Goal: Task Accomplishment & Management: Manage account settings

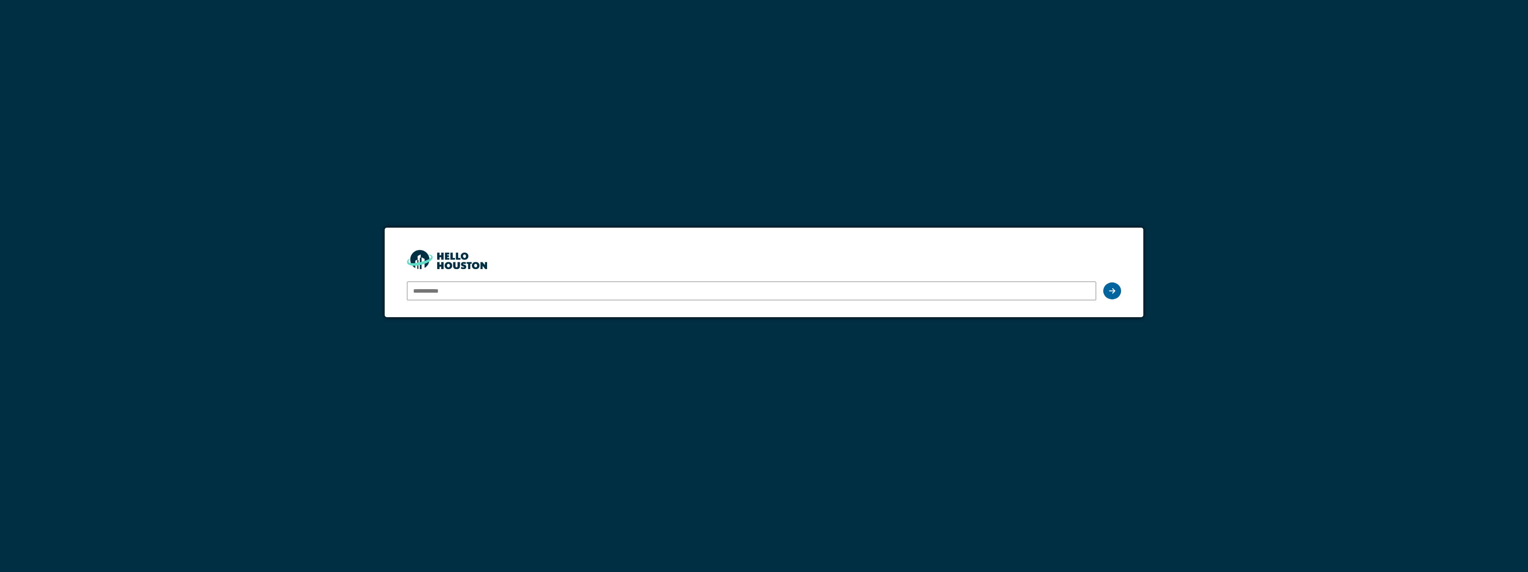
type input "**********"
click at [1117, 290] on div at bounding box center [1113, 290] width 18 height 17
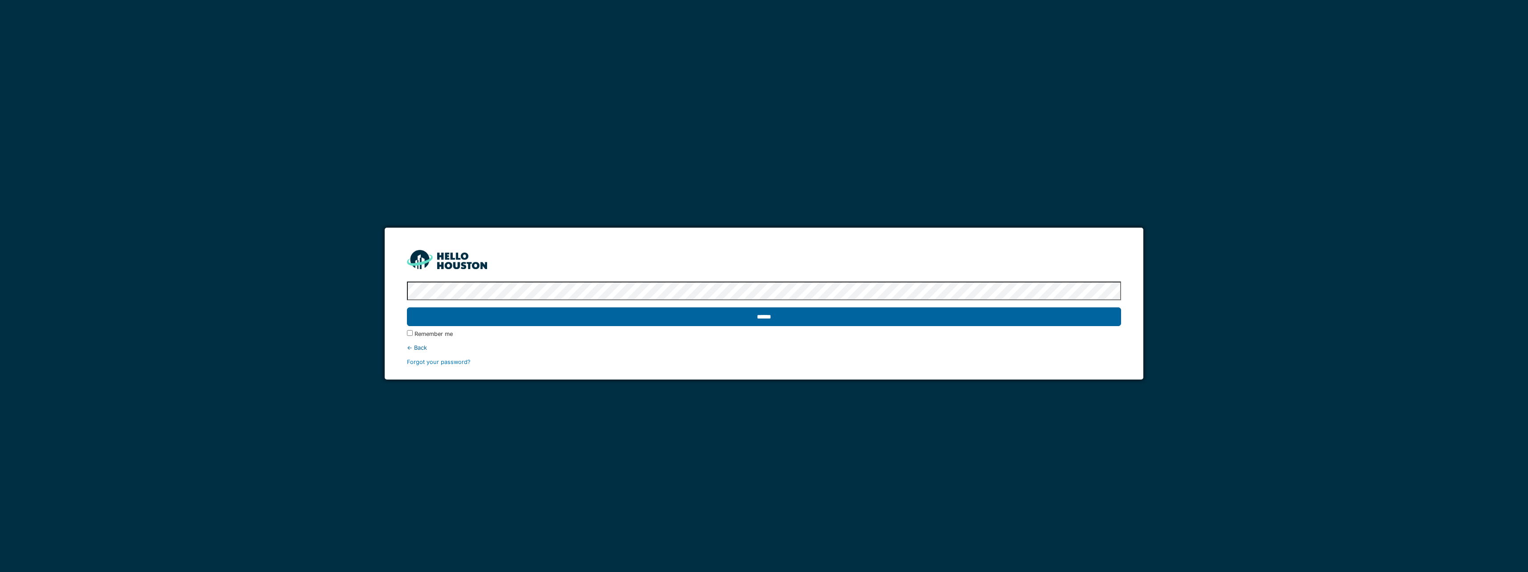
click at [639, 309] on input "******" at bounding box center [764, 316] width 714 height 19
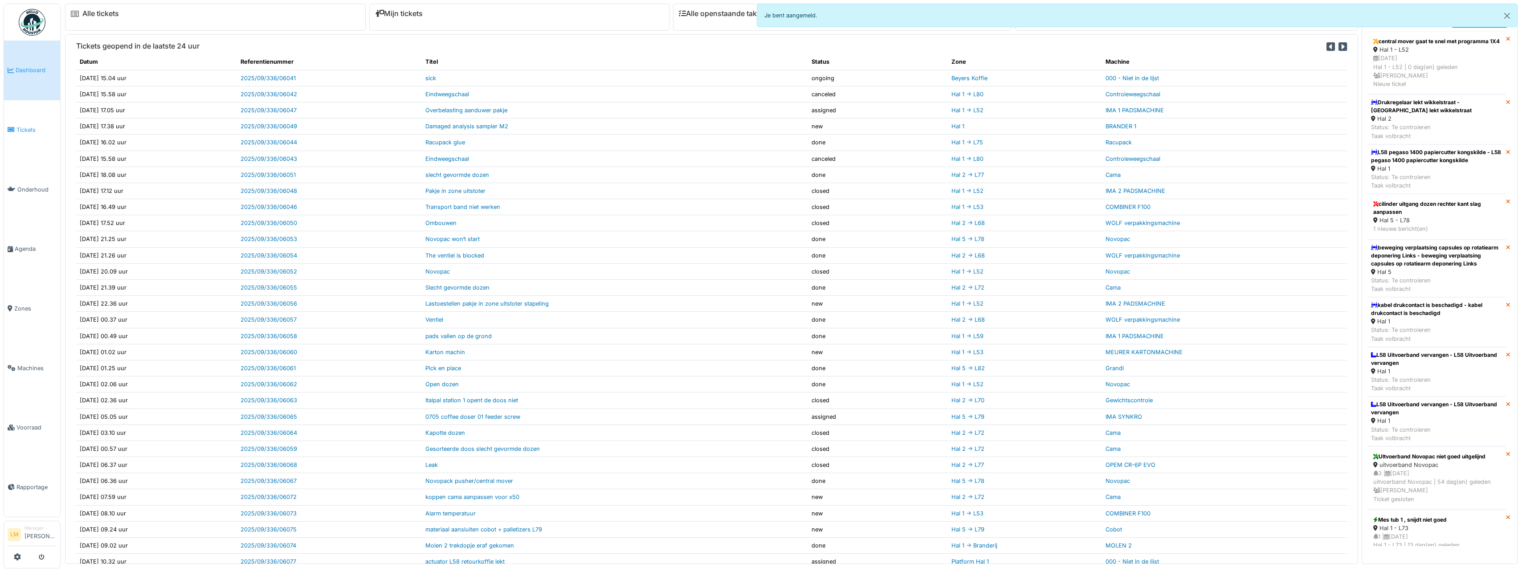
click at [24, 119] on link "Tickets" at bounding box center [32, 130] width 56 height 60
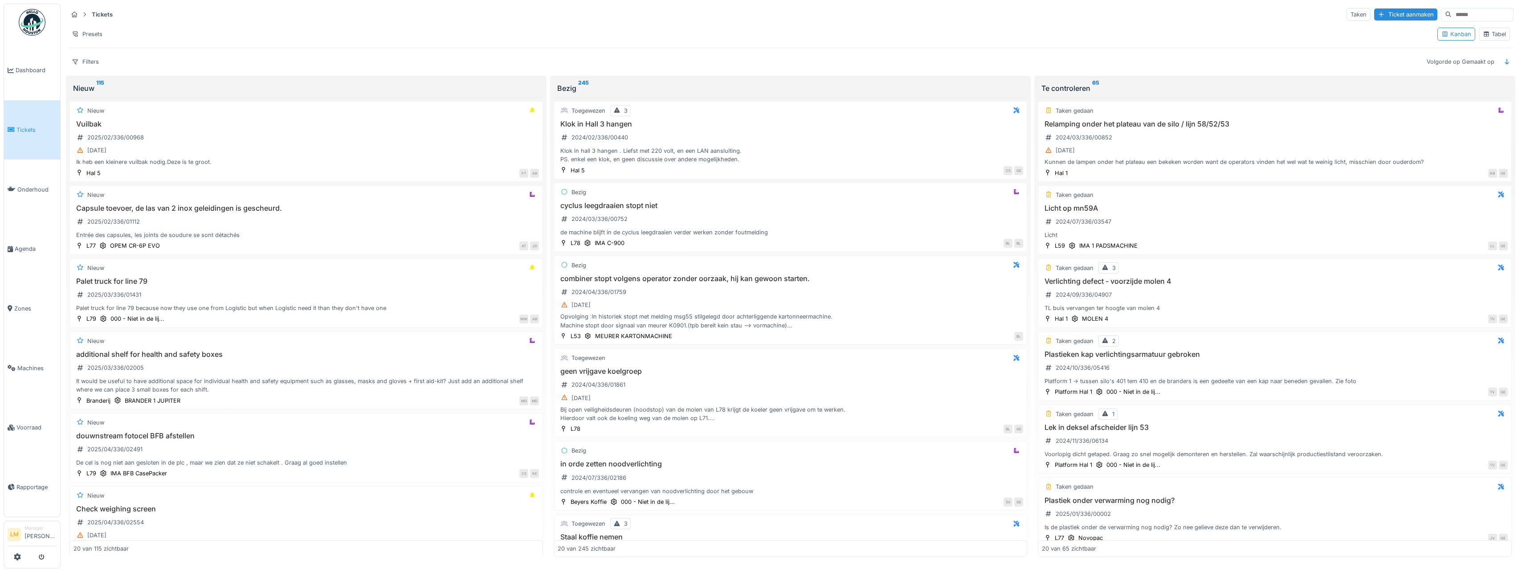
click at [1488, 36] on div "Tabel" at bounding box center [1494, 34] width 23 height 8
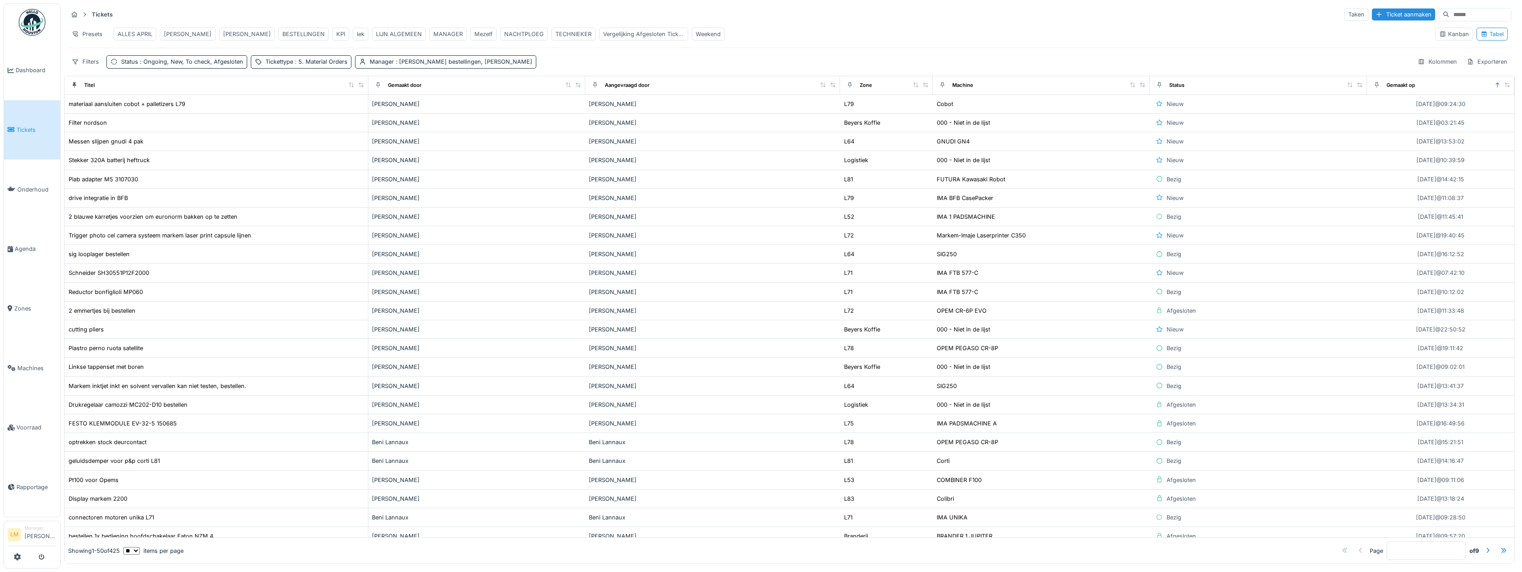
click at [227, 38] on div "BART MOENS" at bounding box center [247, 34] width 48 height 8
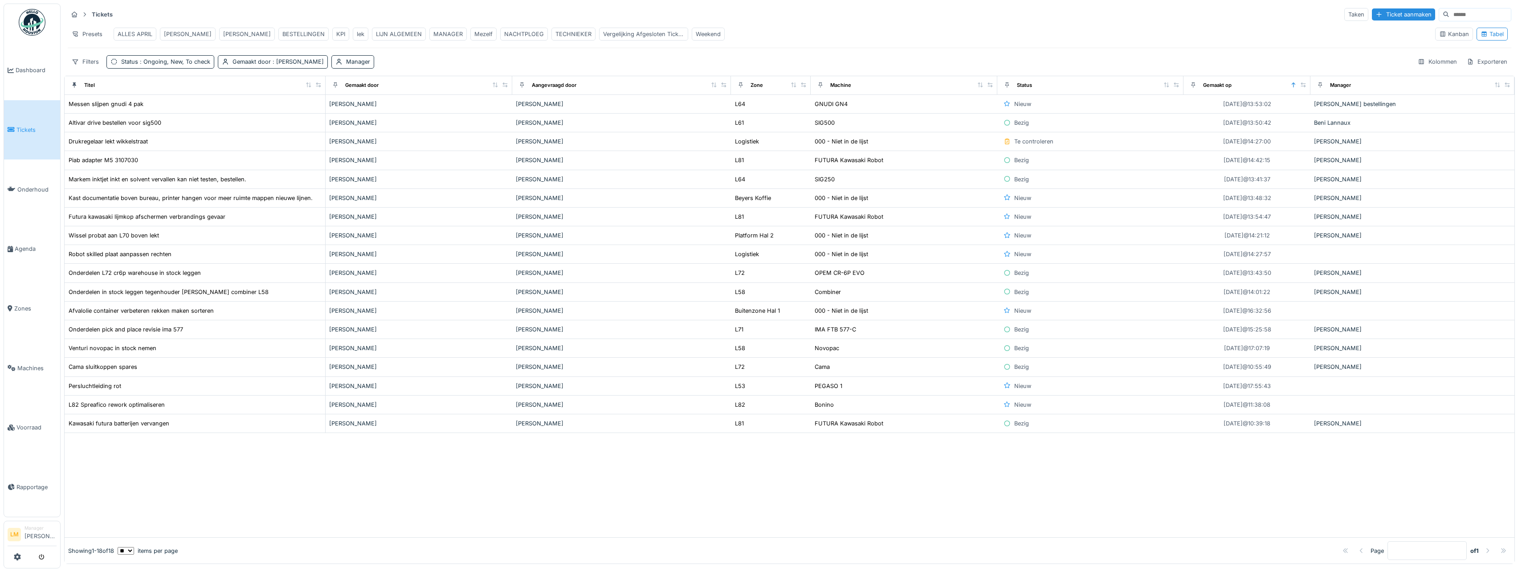
click at [555, 31] on div "TECHNIEKER" at bounding box center [573, 34] width 36 height 8
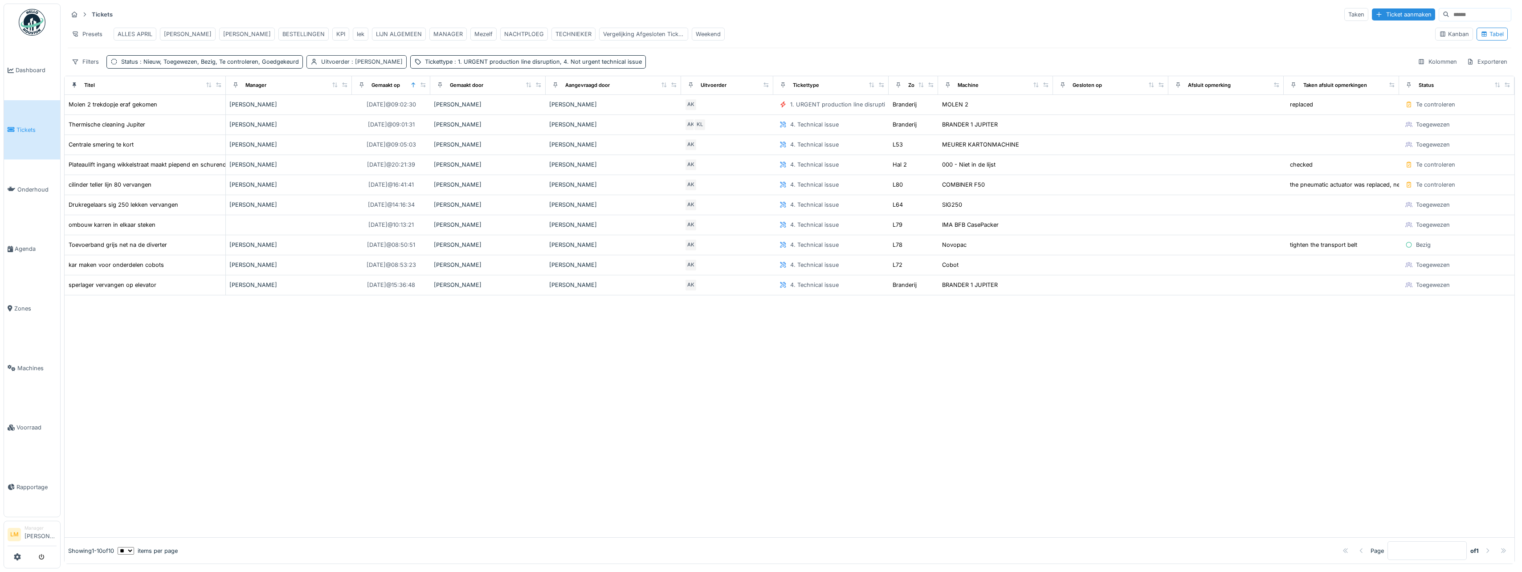
click at [358, 65] on span ": Adrian Kostera" at bounding box center [376, 61] width 53 height 7
click at [371, 123] on icon at bounding box center [373, 121] width 5 height 5
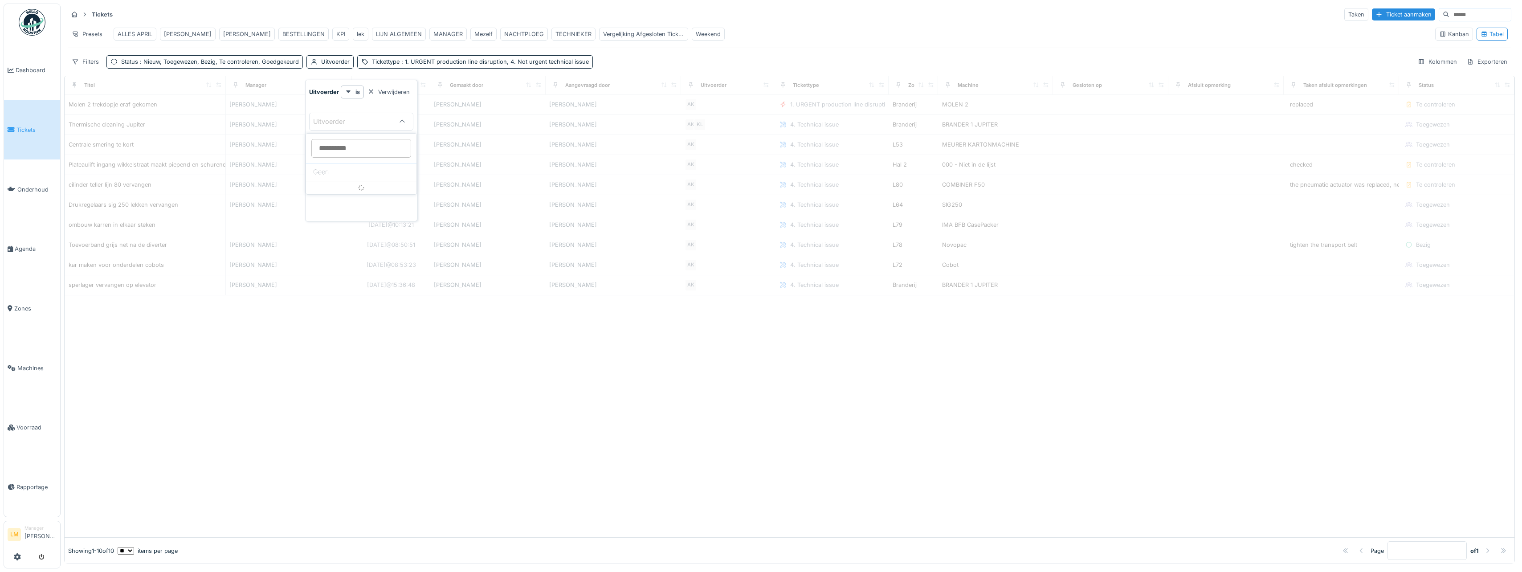
click at [367, 121] on div "Uitvoerder" at bounding box center [352, 122] width 79 height 10
click at [359, 120] on div "Uitvoerder" at bounding box center [352, 122] width 79 height 10
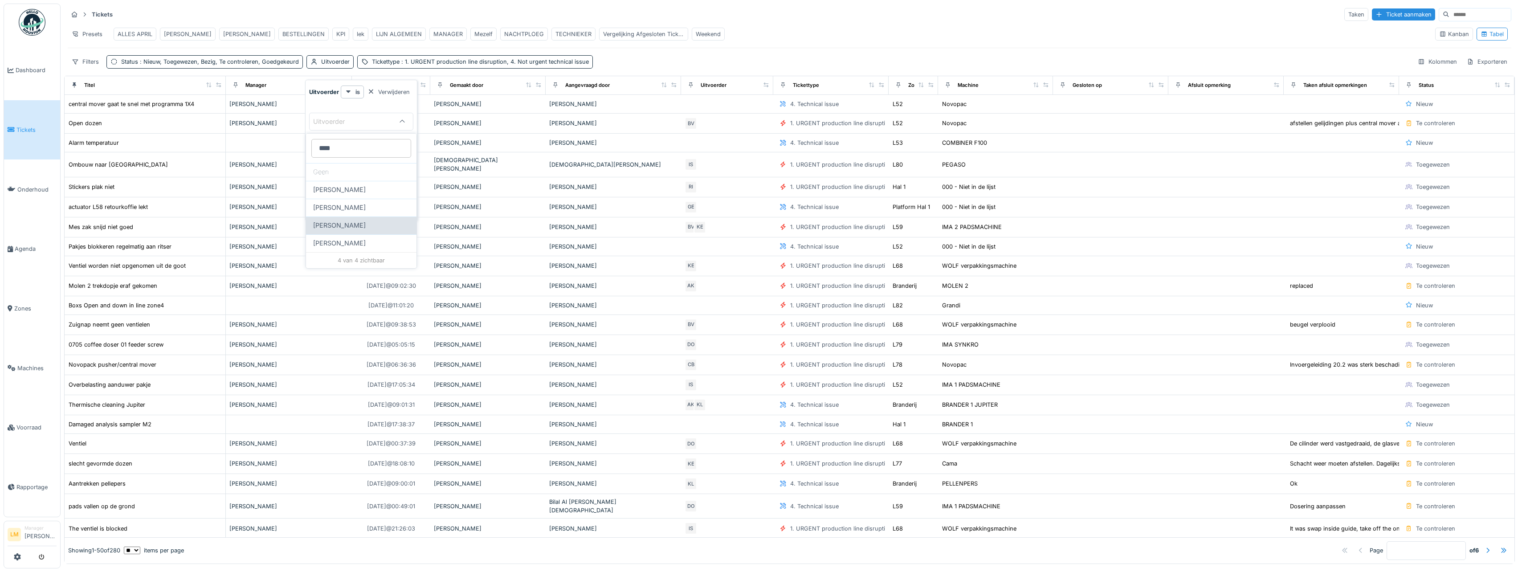
type input "****"
click at [349, 221] on div "Bart Moens" at bounding box center [361, 225] width 96 height 10
type input "****"
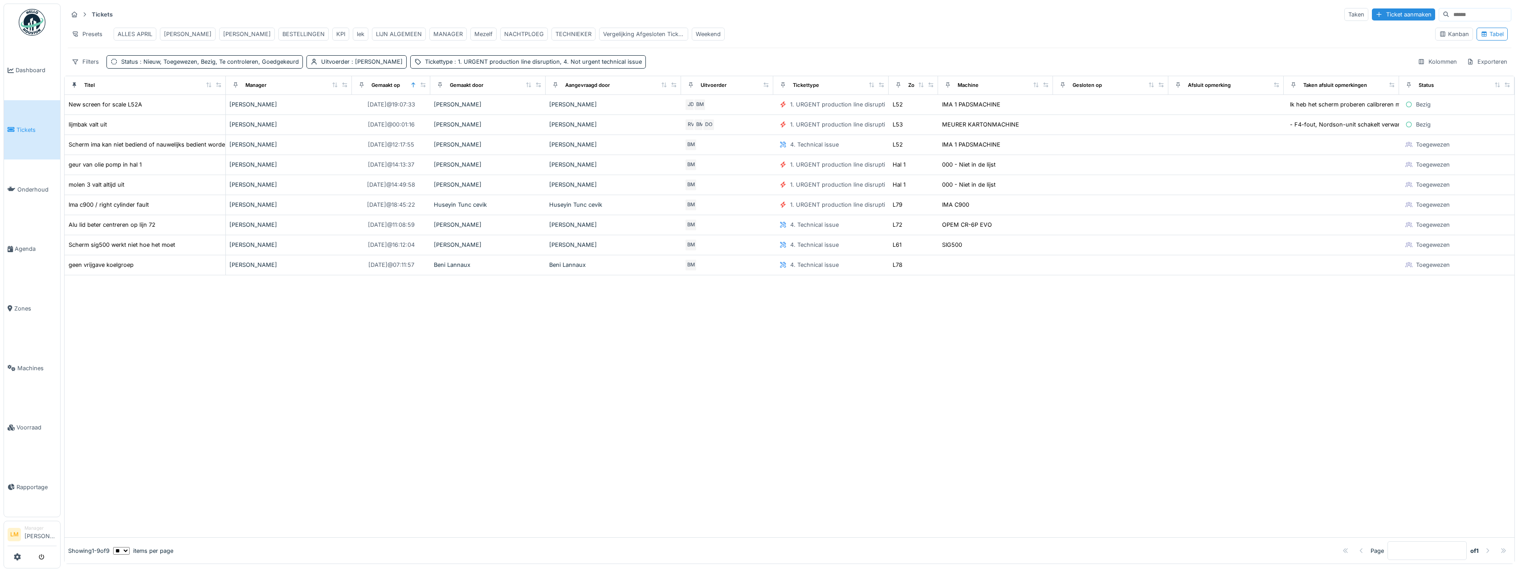
click at [642, 57] on div "Tickets Taken Ticket aanmaken Presets ALLES APRIL BART MOENS BART MOENS BESTELL…" at bounding box center [789, 38] width 1451 height 69
click at [176, 65] on span ": Nieuw, Toegewezen, Bezig, Te controleren, Goedgekeurd" at bounding box center [218, 61] width 161 height 7
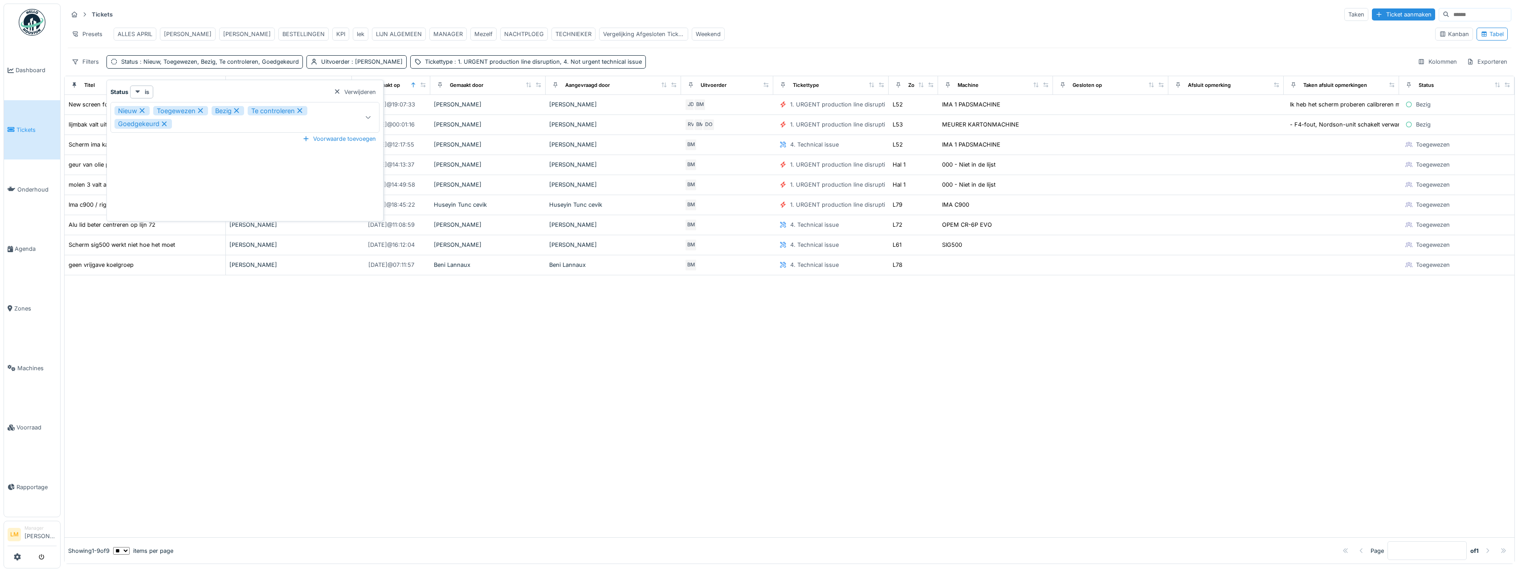
click at [208, 127] on div "Nieuw Toegewezen Bezig Te controleren Goedgekeurd" at bounding box center [228, 117] width 228 height 23
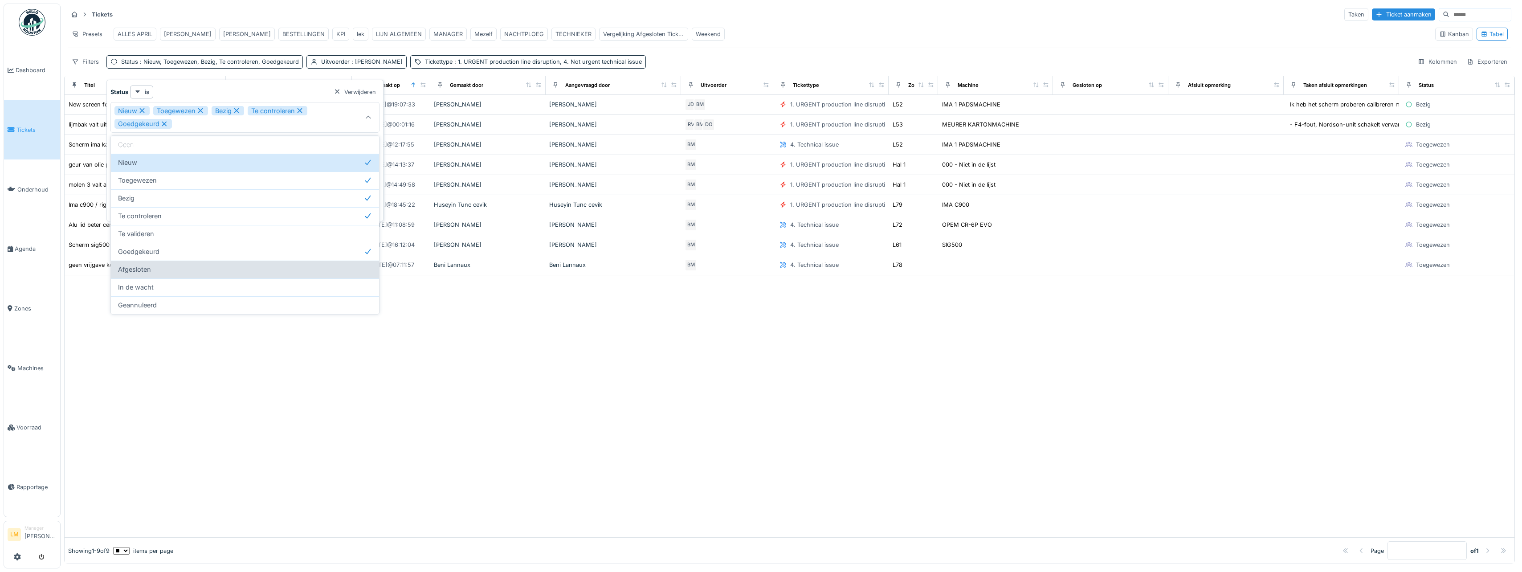
click at [151, 265] on div "Afgesloten" at bounding box center [245, 270] width 254 height 10
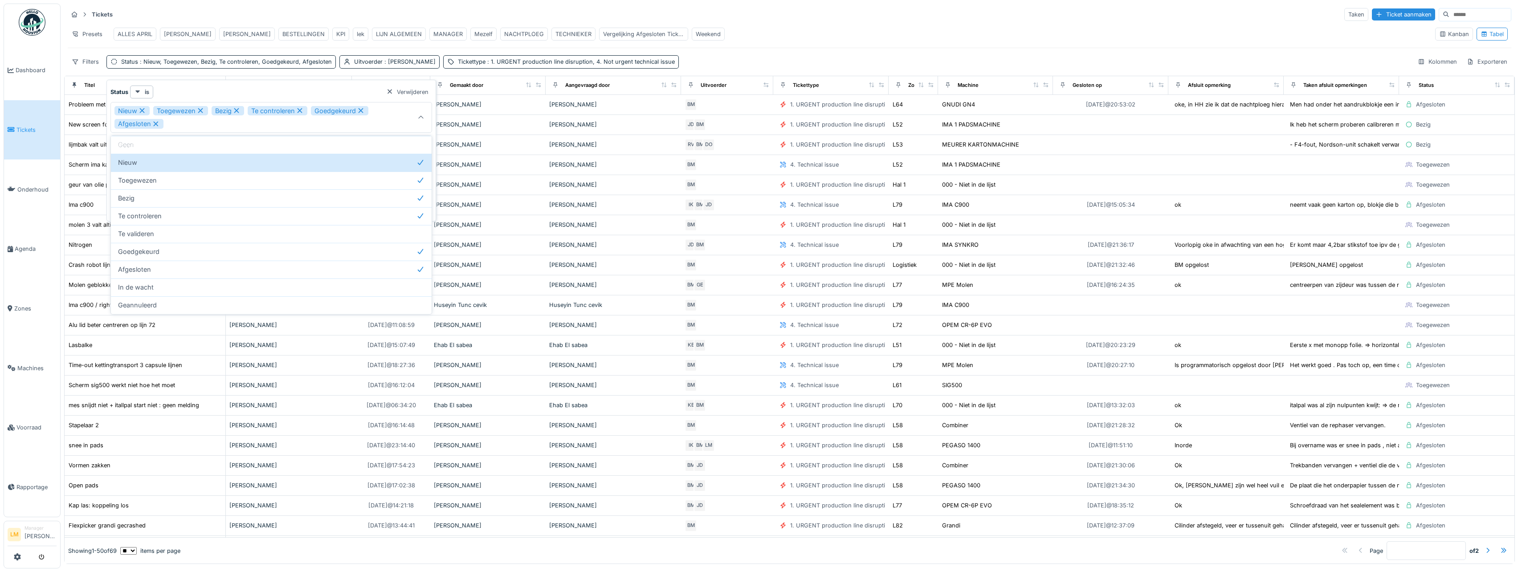
click at [144, 108] on icon at bounding box center [142, 110] width 8 height 6
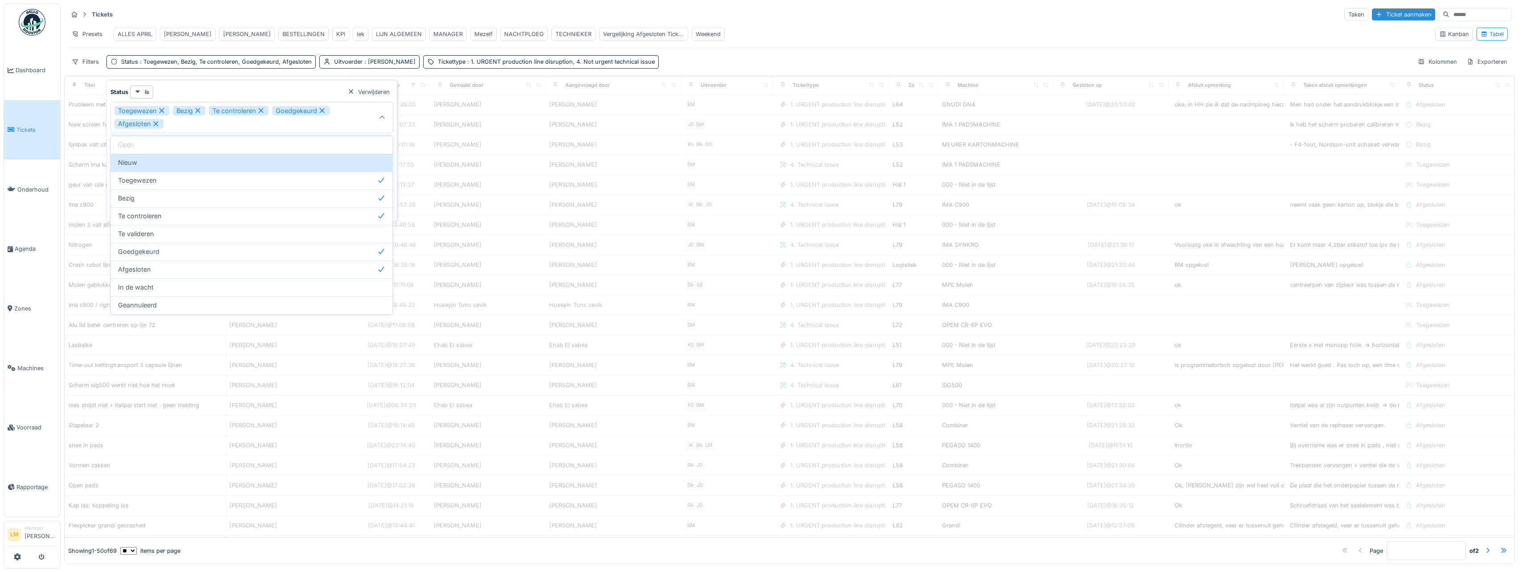
click at [144, 108] on div "Toegewezen" at bounding box center [141, 111] width 55 height 10
click at [144, 108] on div "Bezig" at bounding box center [130, 111] width 33 height 10
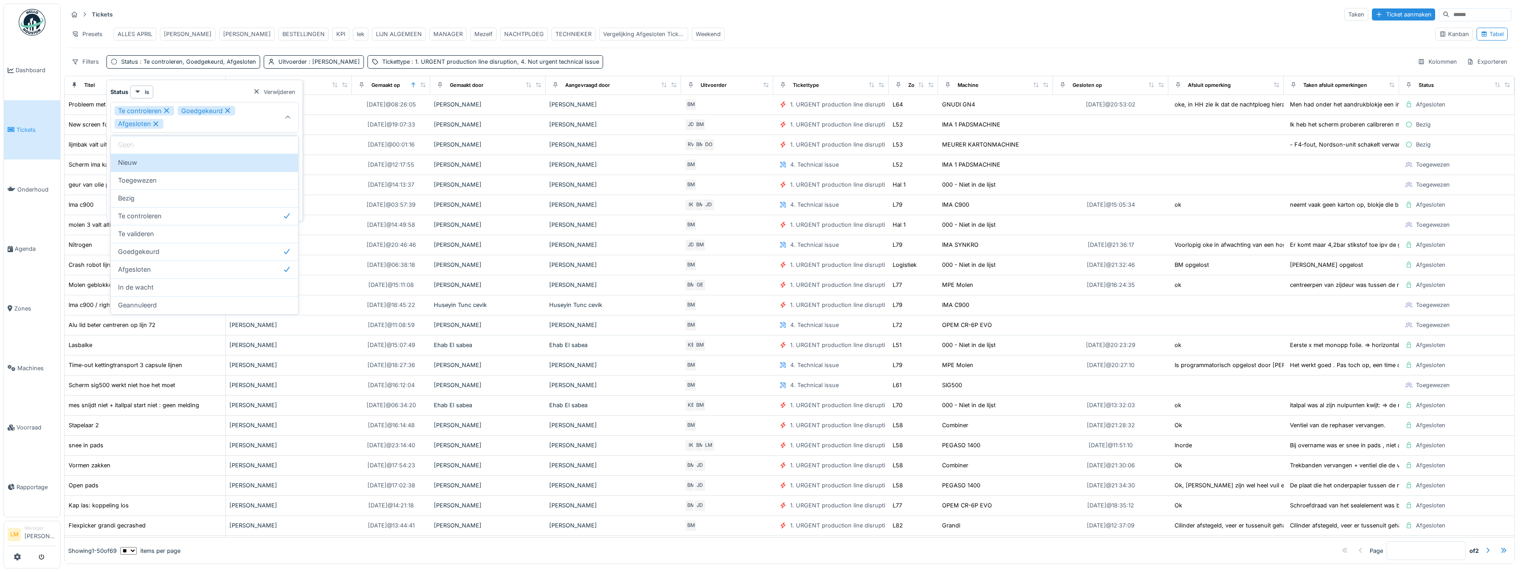
click at [140, 109] on div "Te controleren" at bounding box center [144, 111] width 60 height 10
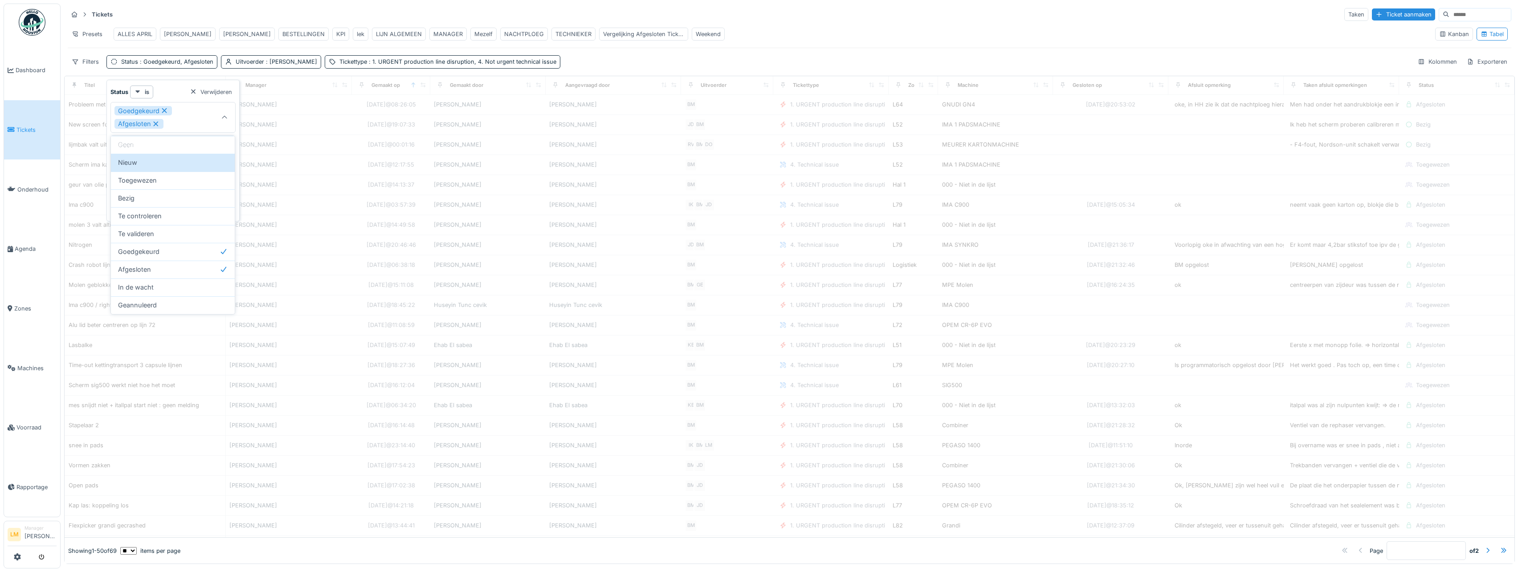
click at [162, 110] on icon at bounding box center [164, 110] width 8 height 6
type input "******"
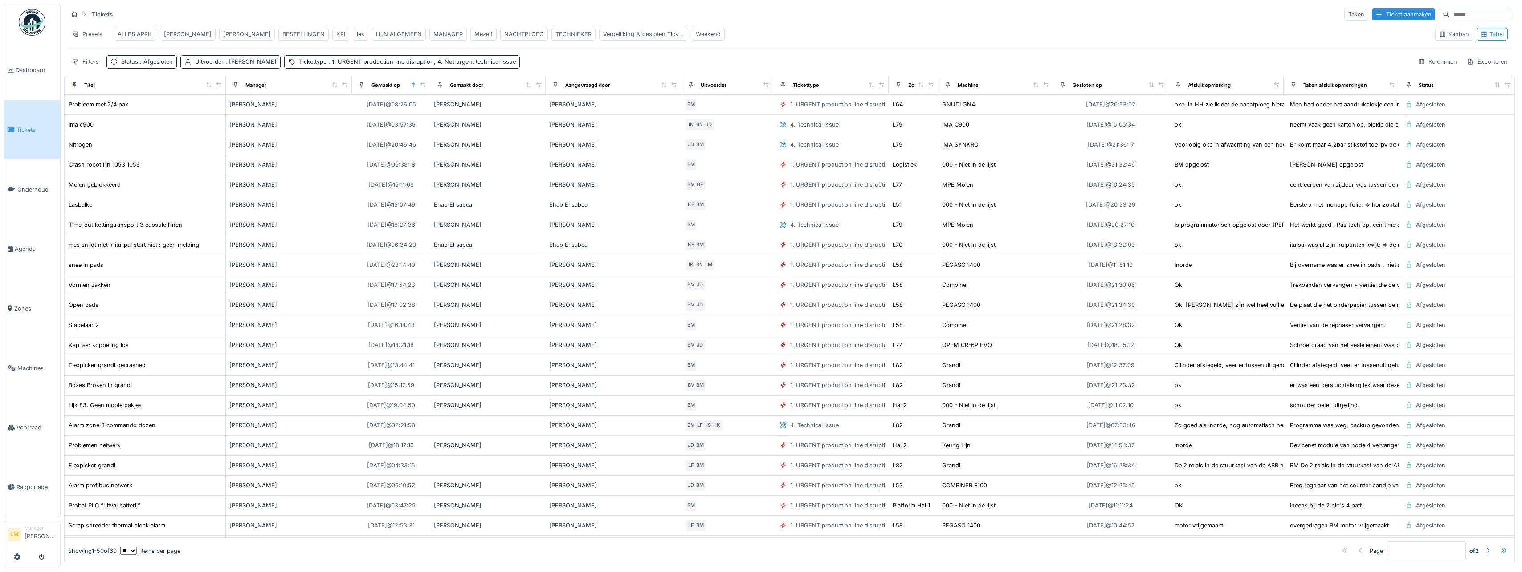
click at [574, 57] on div "Tickets Taken Ticket aanmaken Presets ALLES APRIL BART MOENS BART MOENS BESTELL…" at bounding box center [789, 38] width 1451 height 69
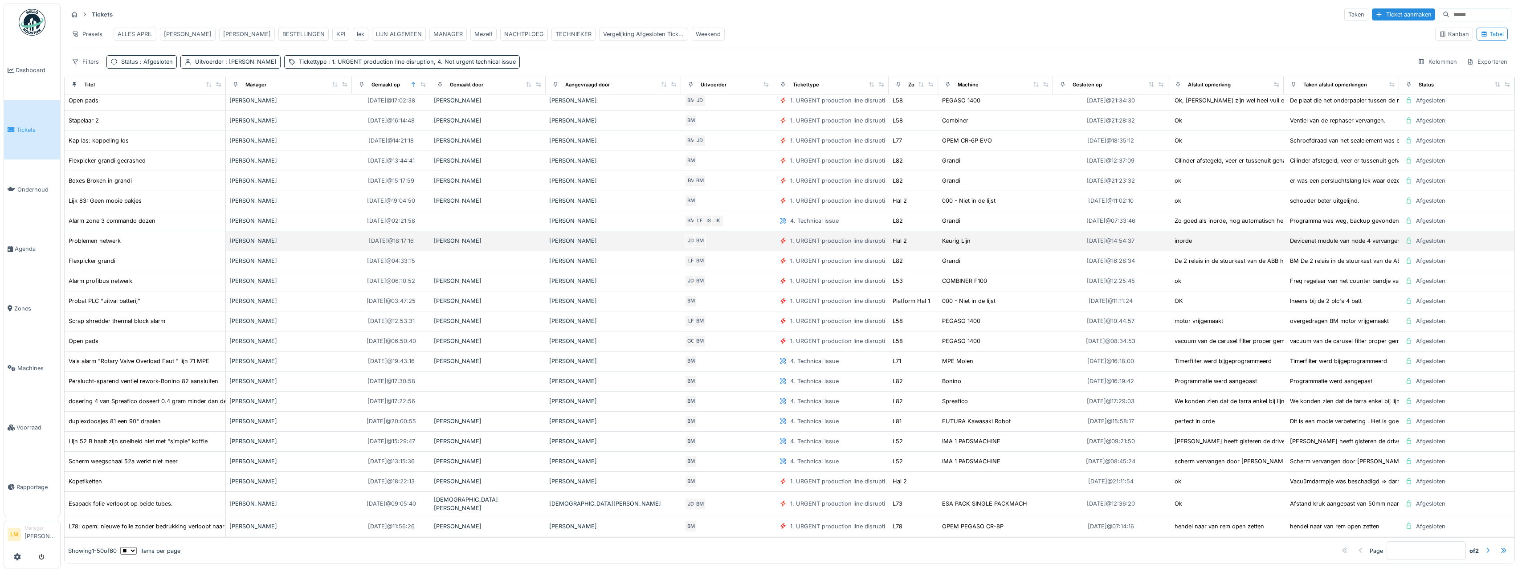
scroll to position [223, 0]
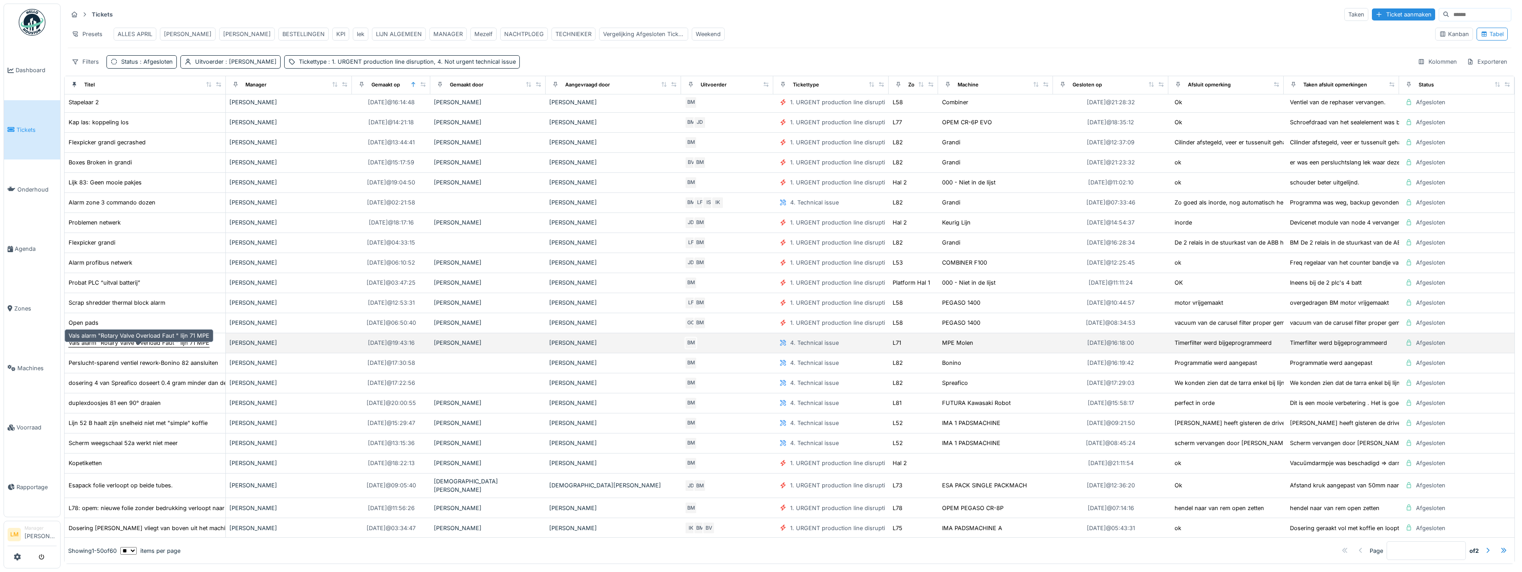
click at [122, 347] on div "Vals alarm "Rotary Valve Overload Faut " lijn 71 MPE" at bounding box center [139, 342] width 141 height 8
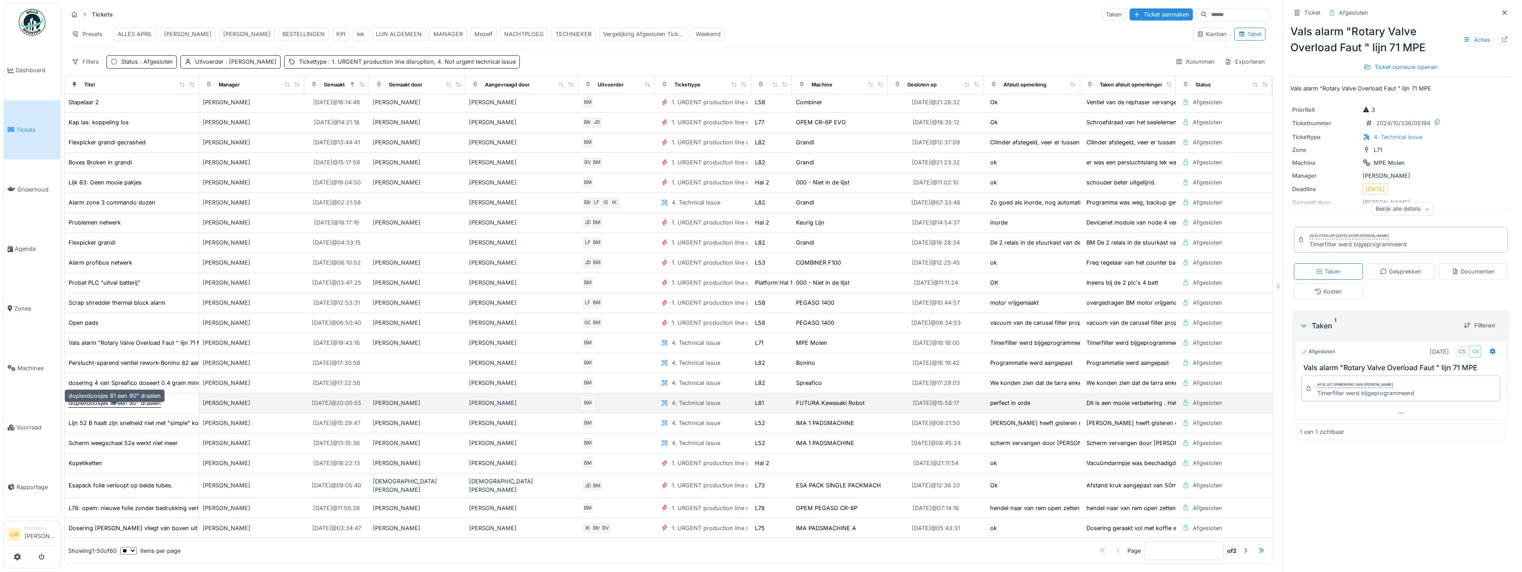
click at [93, 407] on div "duplexdoosjes 81 een 90° draaien" at bounding box center [115, 403] width 92 height 8
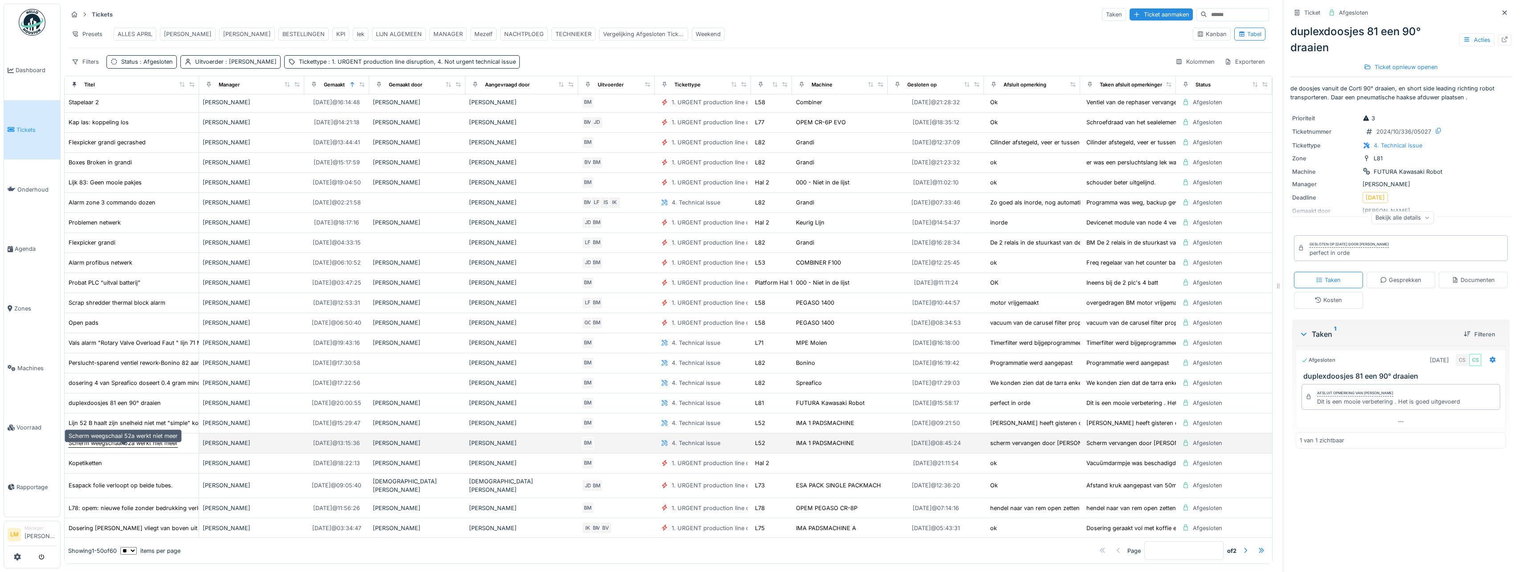
click at [163, 447] on div "Scherm weegschaal 52a werkt niet meer" at bounding box center [123, 443] width 109 height 8
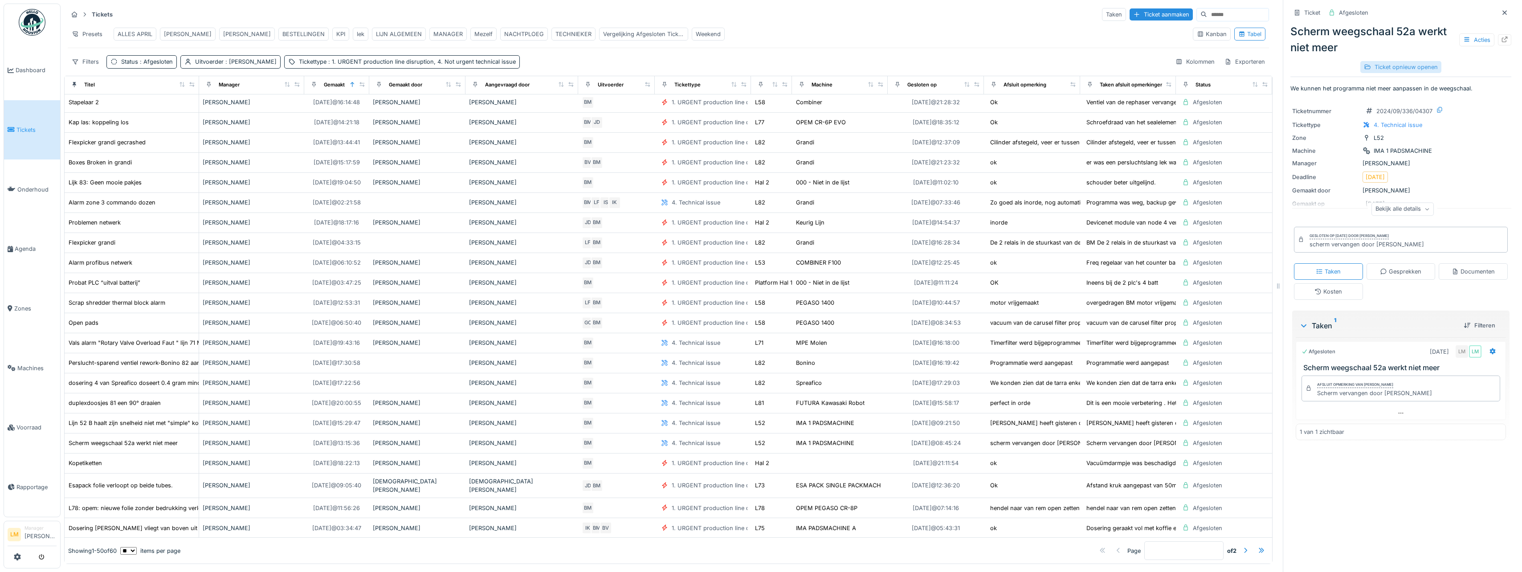
click at [1389, 62] on div "Ticket opnieuw openen" at bounding box center [1400, 67] width 81 height 12
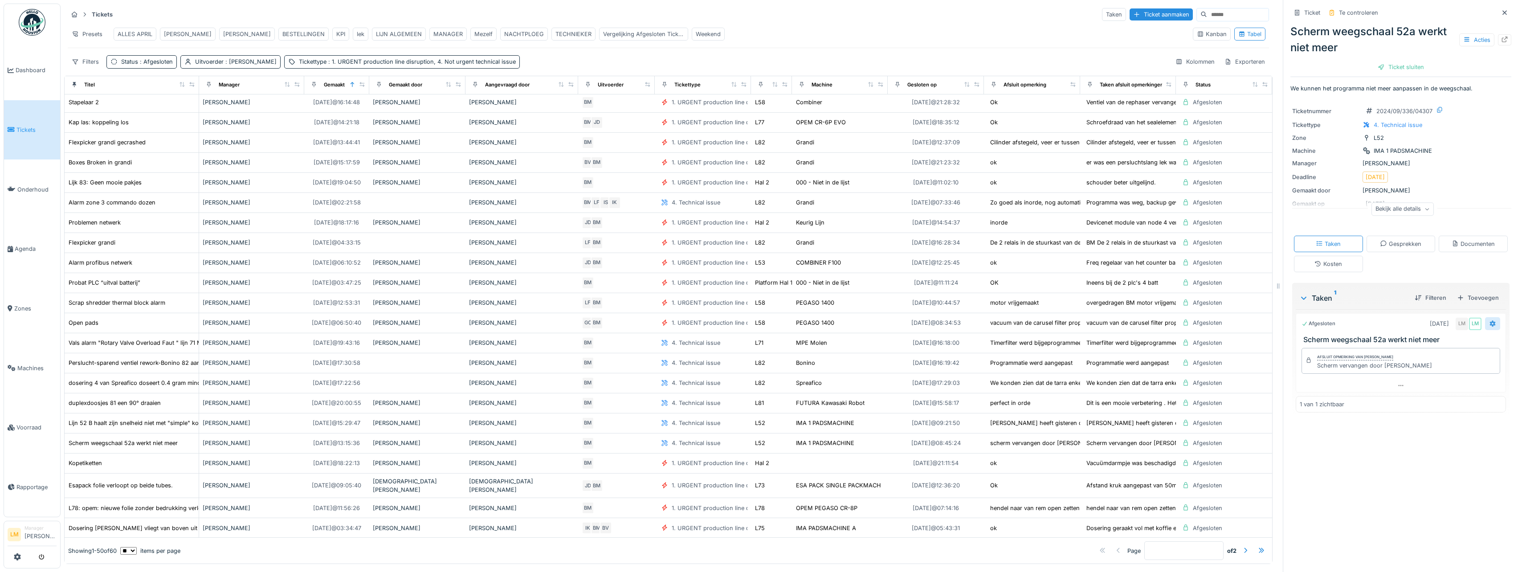
click at [1490, 326] on icon at bounding box center [1493, 324] width 6 height 6
click at [1434, 380] on div "Omzetten in ticket" at bounding box center [1440, 378] width 73 height 13
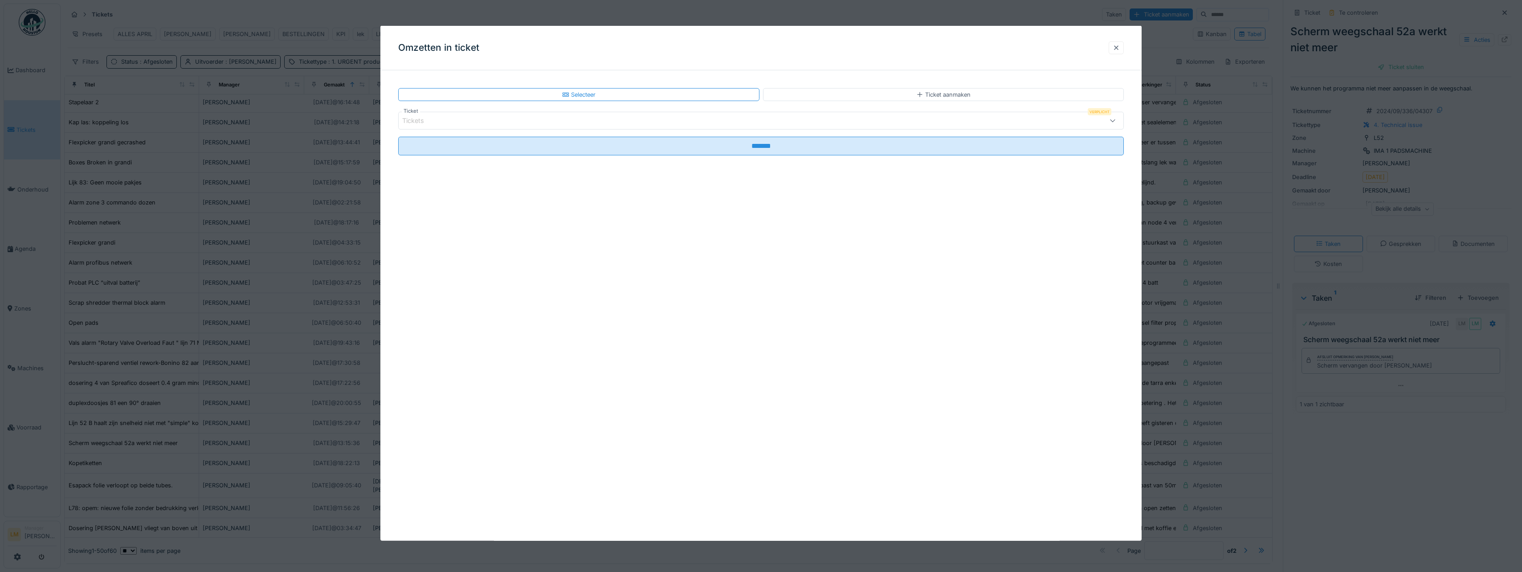
click at [1120, 44] on div at bounding box center [1115, 48] width 7 height 8
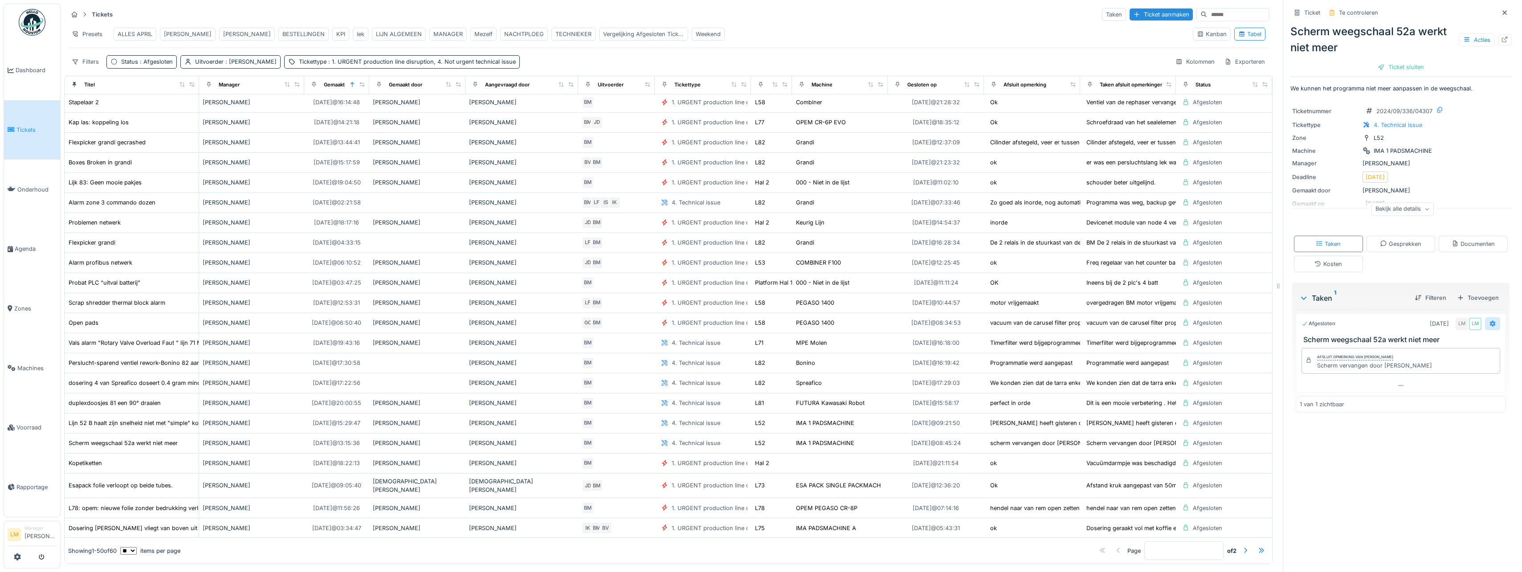
click at [1490, 326] on icon at bounding box center [1493, 324] width 6 height 6
click at [1462, 388] on div "Opnieuw openen" at bounding box center [1440, 392] width 73 height 13
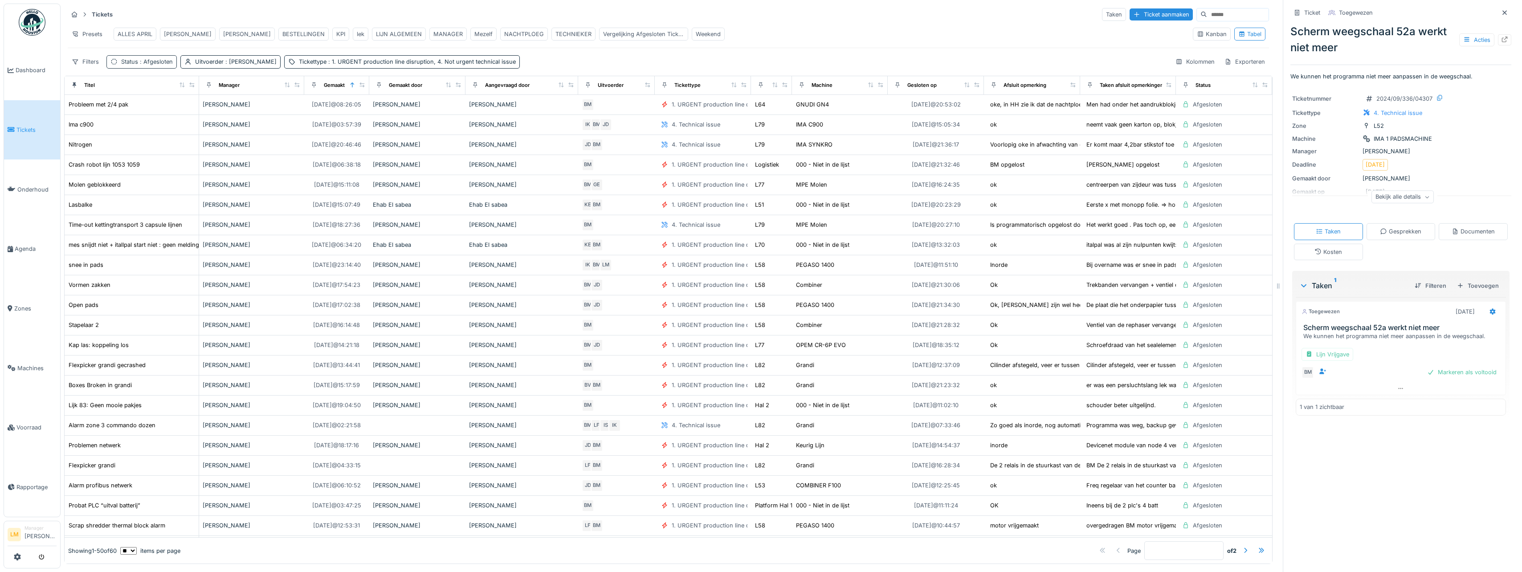
click at [127, 66] on div "Status : Afgesloten" at bounding box center [147, 61] width 52 height 8
click at [158, 110] on icon at bounding box center [156, 111] width 8 height 6
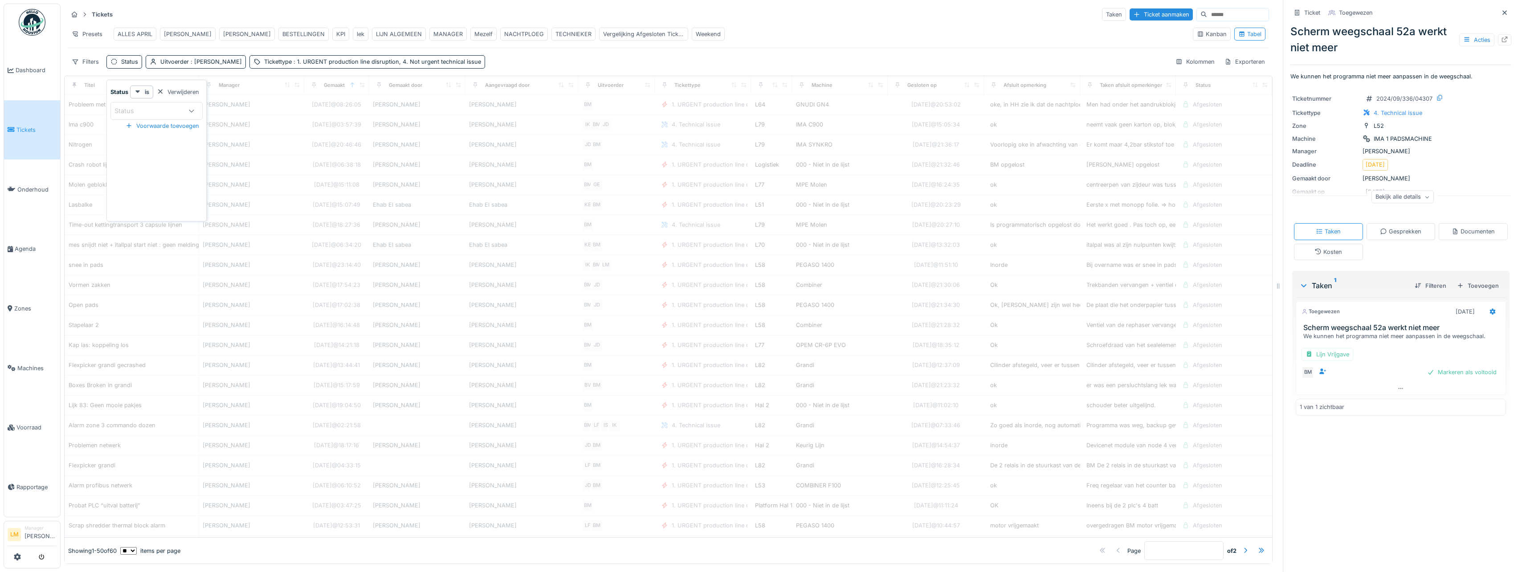
click at [134, 113] on div "Status" at bounding box center [130, 111] width 32 height 10
click at [150, 143] on div "Nieuw" at bounding box center [157, 150] width 110 height 18
click at [154, 162] on div "Toegewezen" at bounding box center [157, 168] width 110 height 18
click at [156, 200] on div "Bezig" at bounding box center [165, 198] width 96 height 10
click at [156, 220] on span "Te controleren" at bounding box center [140, 216] width 44 height 10
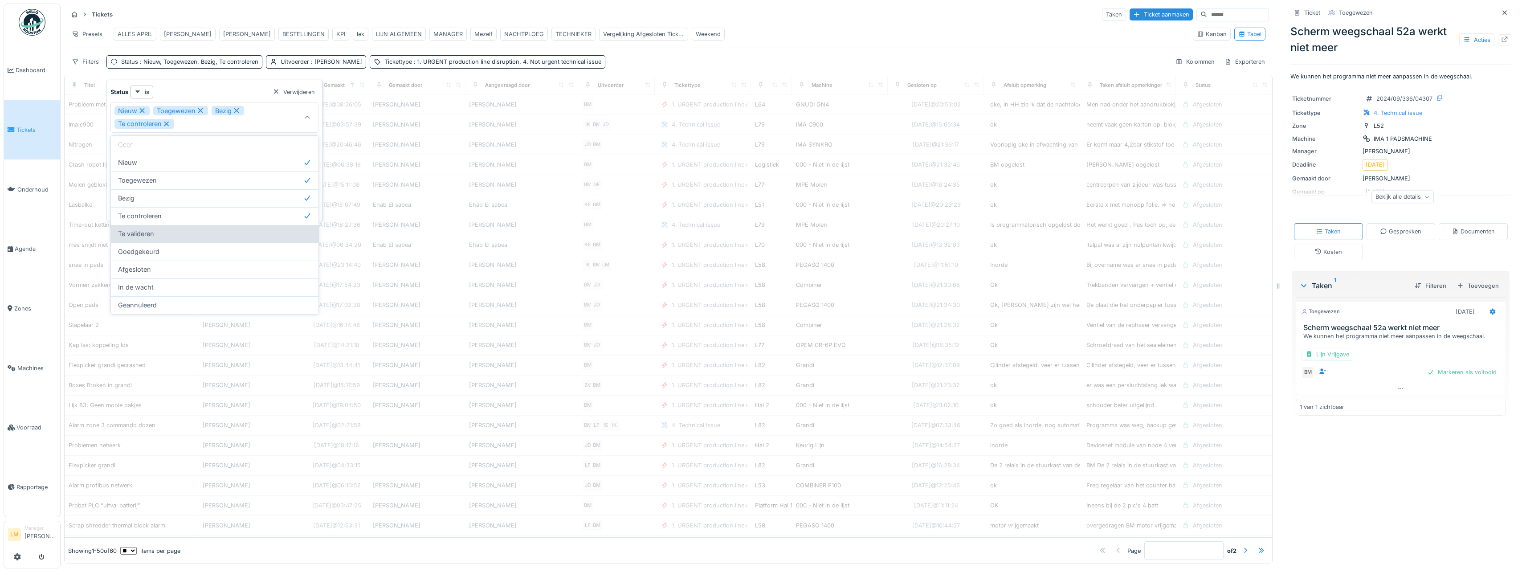
click at [161, 236] on div "Te valideren" at bounding box center [214, 234] width 193 height 10
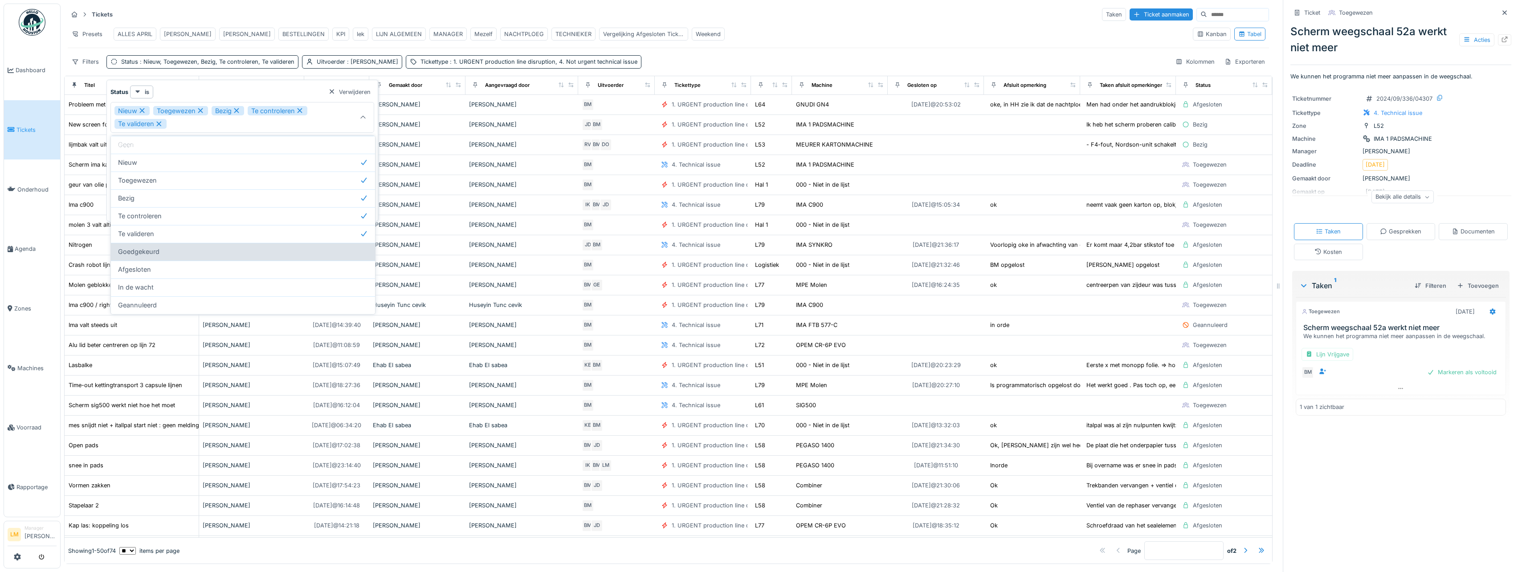
click at [164, 252] on div "Goedgekeurd" at bounding box center [243, 252] width 250 height 10
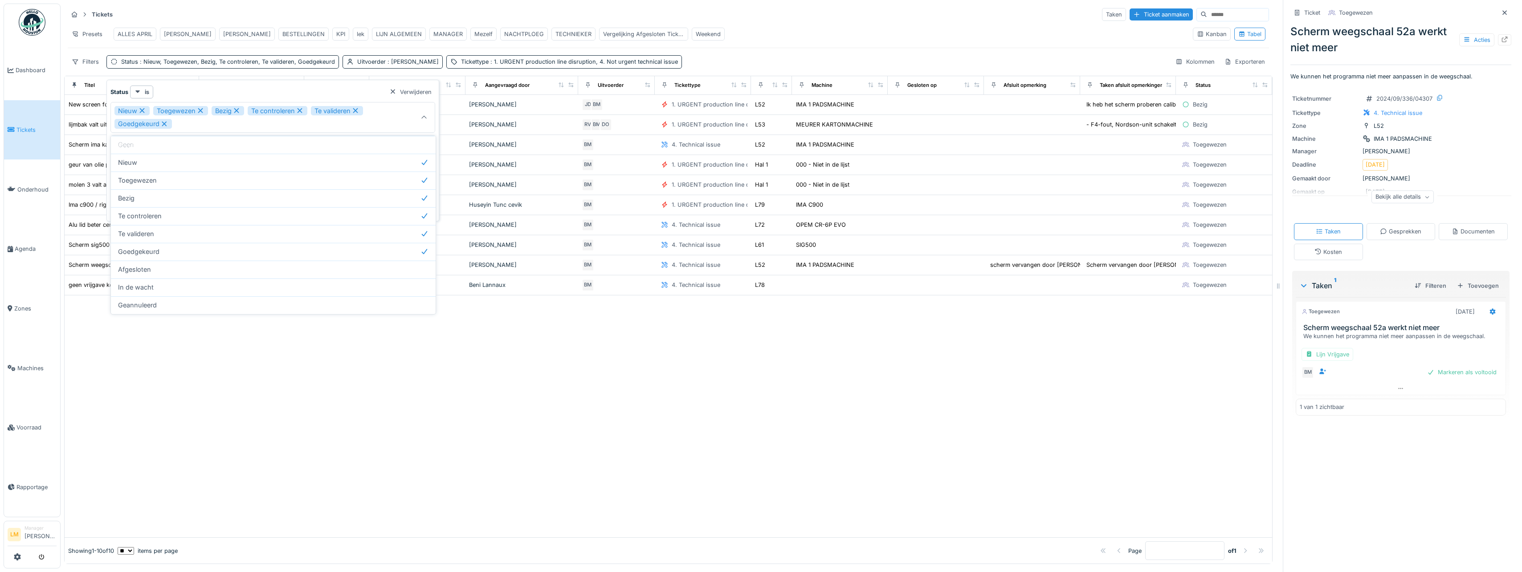
type input "**********"
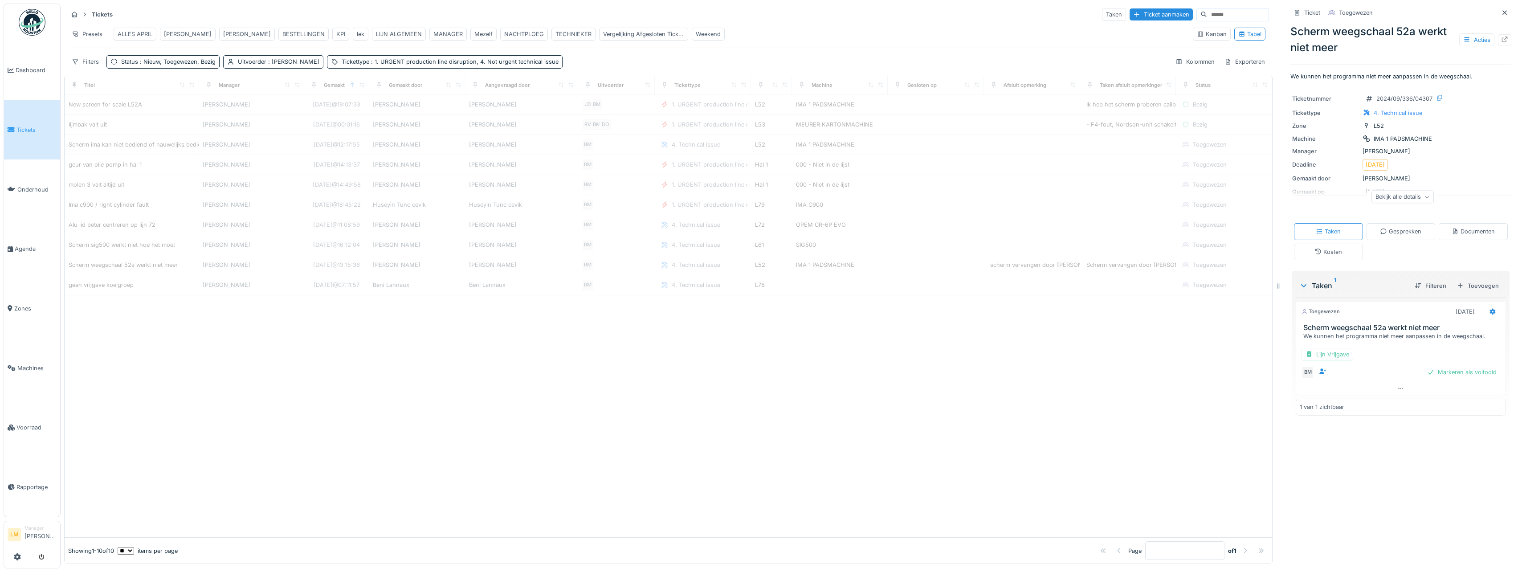
click at [947, 63] on div "Filters Status : Nieuw, Toegewezen, Bezig Uitvoerder : Bart Moens Tickettype : …" at bounding box center [668, 61] width 1201 height 13
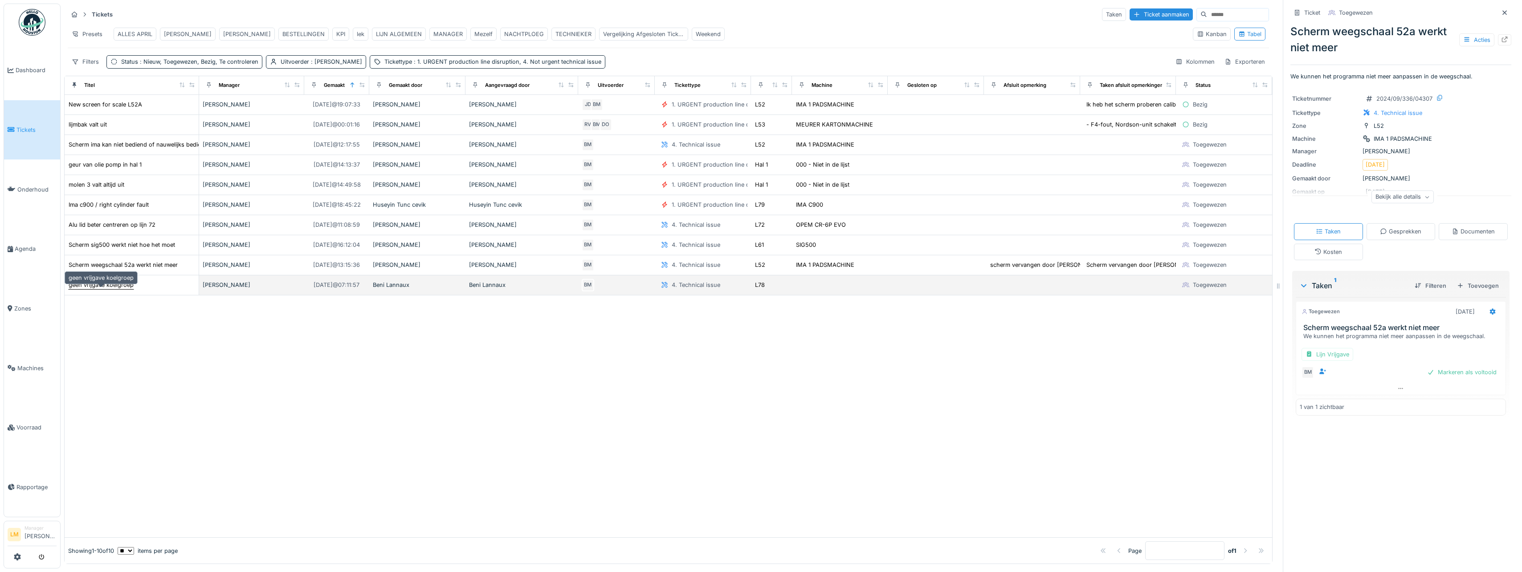
click at [88, 289] on div "geen vrijgave koelgroep" at bounding box center [101, 285] width 65 height 8
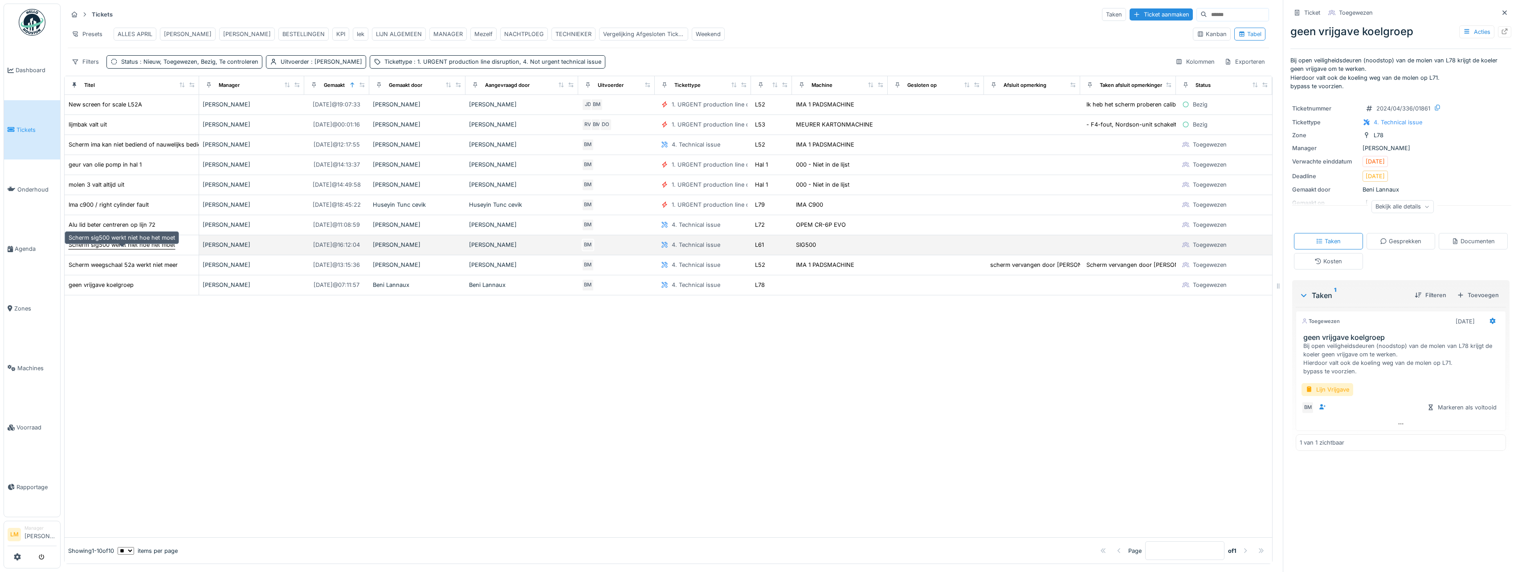
click at [120, 249] on div "Scherm sig500 werkt niet hoe het moet" at bounding box center [122, 244] width 106 height 8
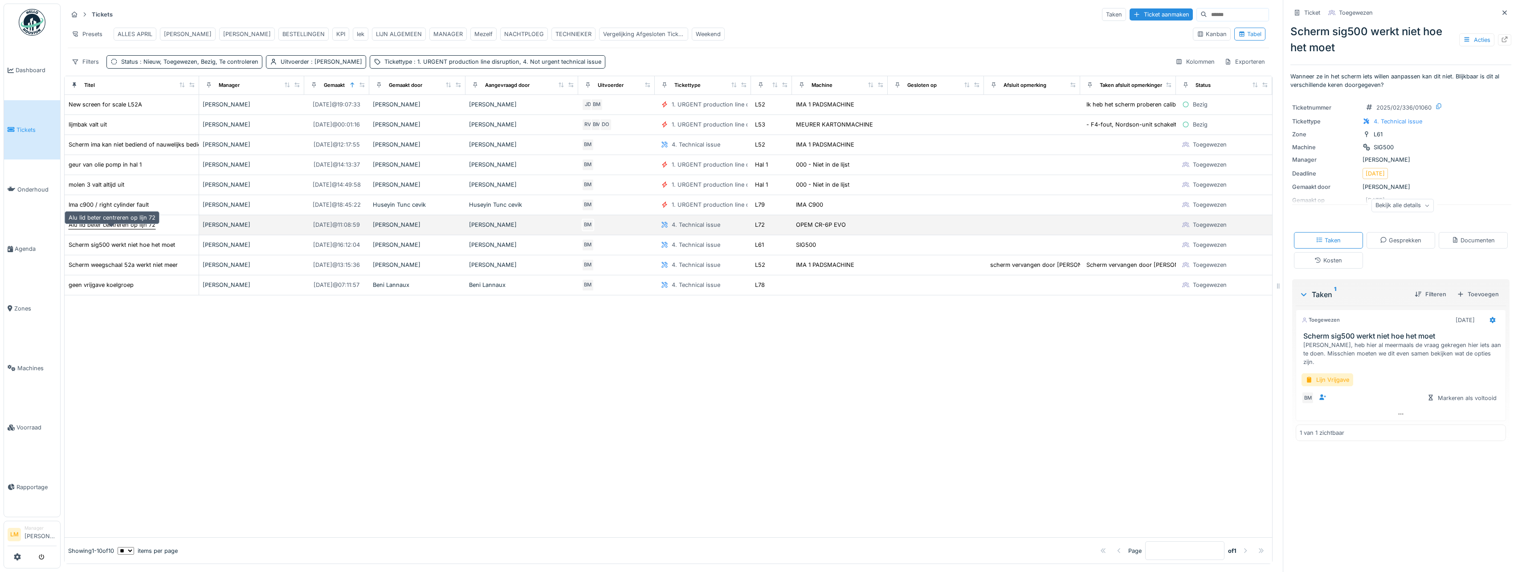
click at [120, 229] on div "Alu lid beter centreren op lijn 72" at bounding box center [112, 224] width 87 height 8
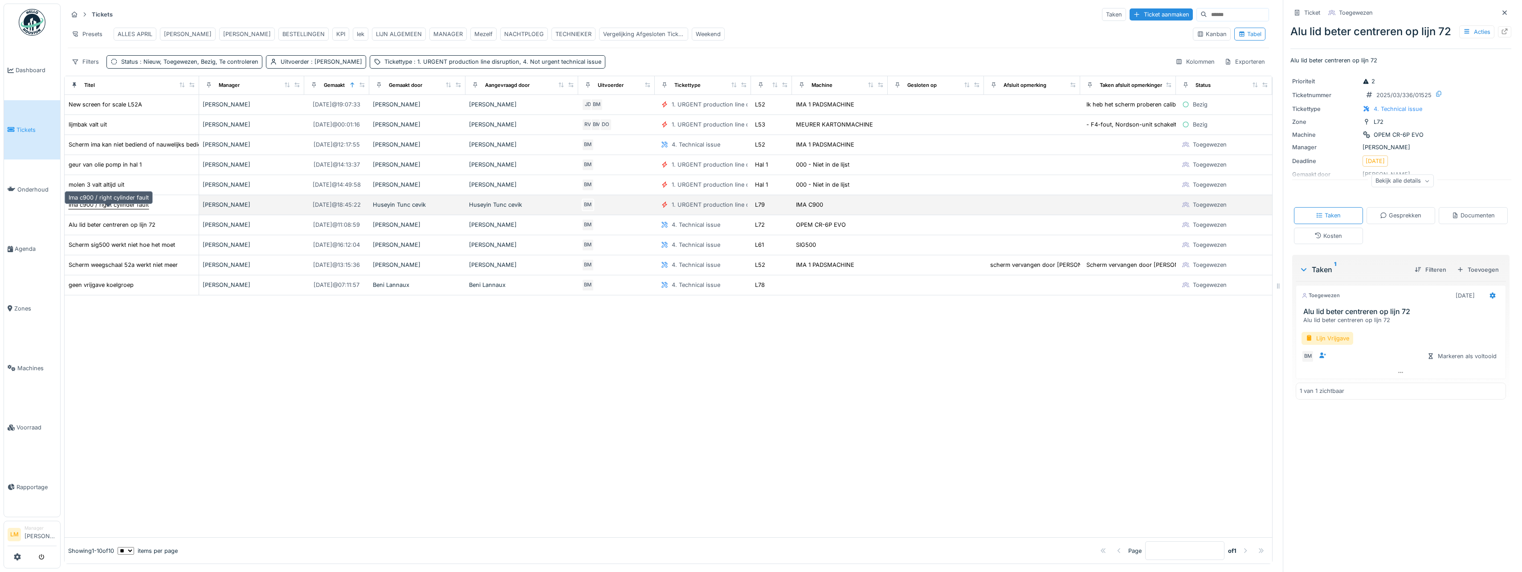
click at [104, 209] on div "Ima c900 / right cylinder fault" at bounding box center [109, 204] width 80 height 8
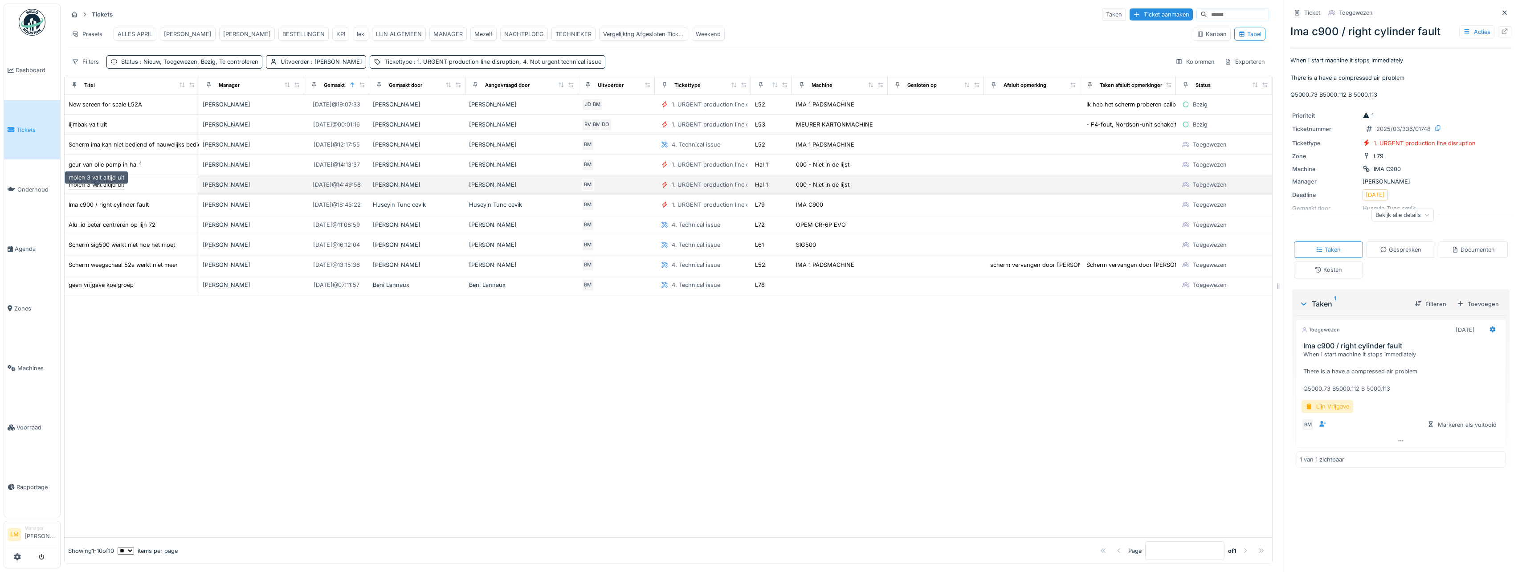
click at [107, 189] on div "molen 3 valt altijd uit" at bounding box center [97, 184] width 56 height 8
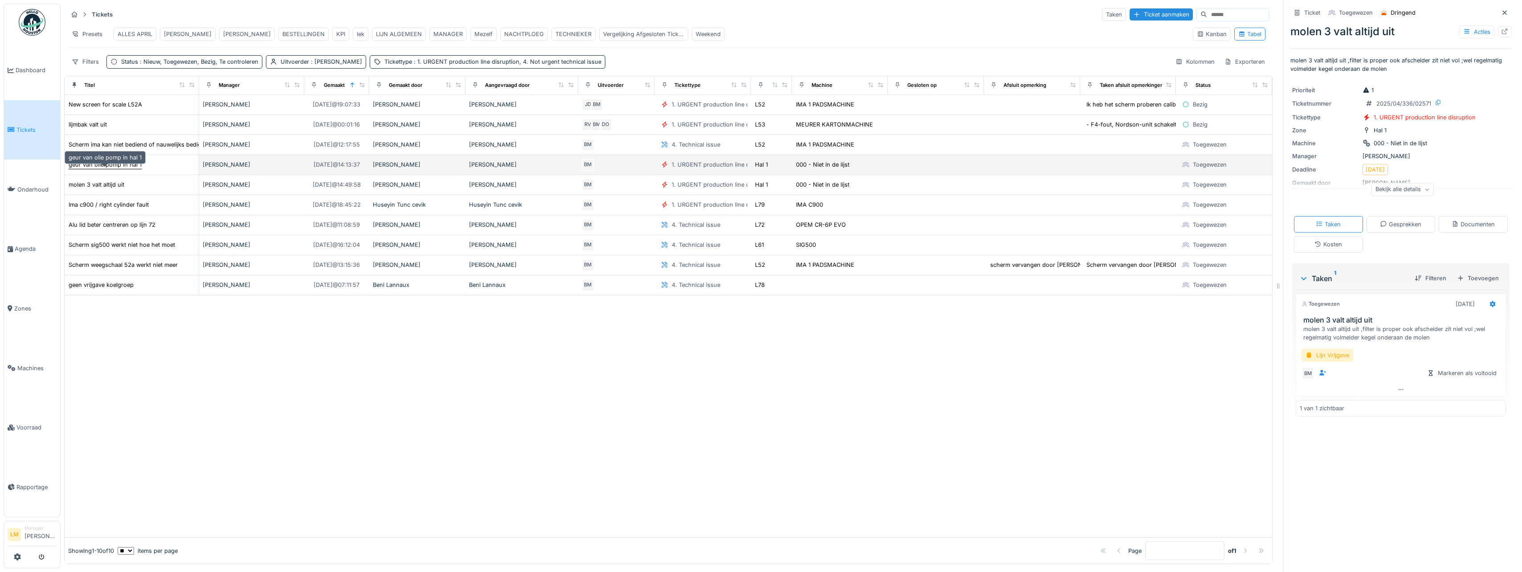
click at [107, 169] on div "geur van olie pomp in hal 1" at bounding box center [105, 164] width 73 height 8
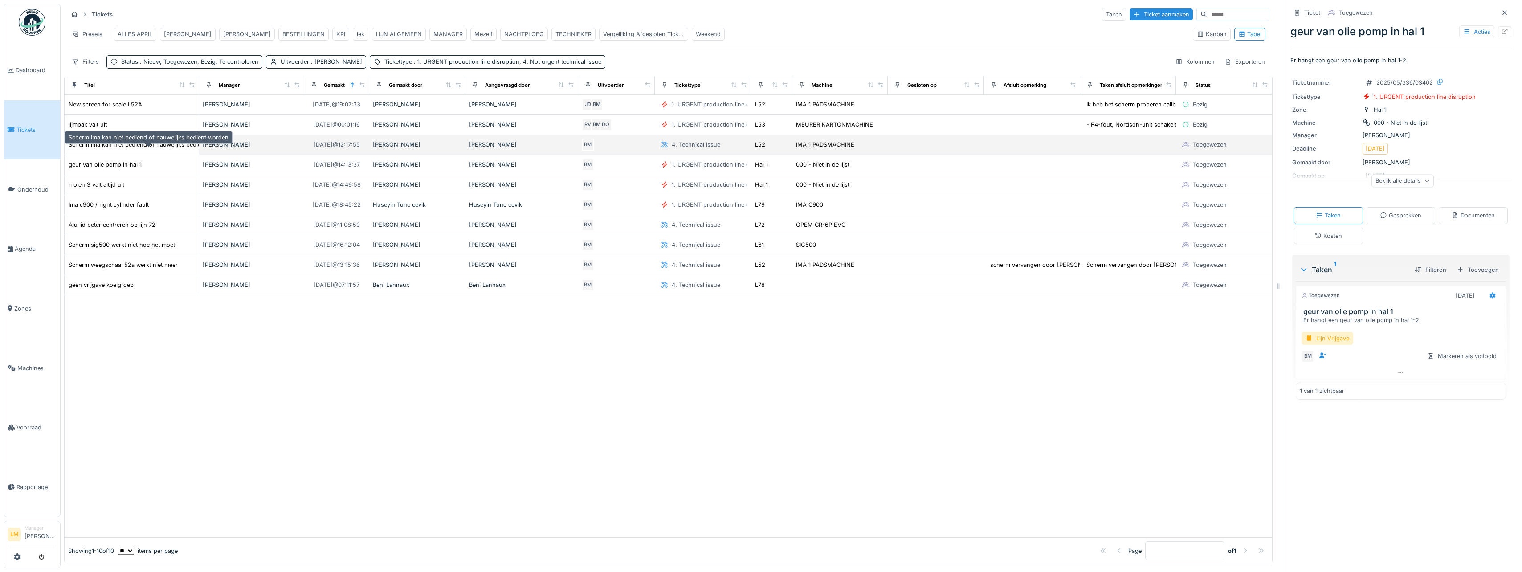
click at [109, 149] on div "Scherm ima kan niet bediend of nauwelijks bedient worden" at bounding box center [149, 144] width 160 height 8
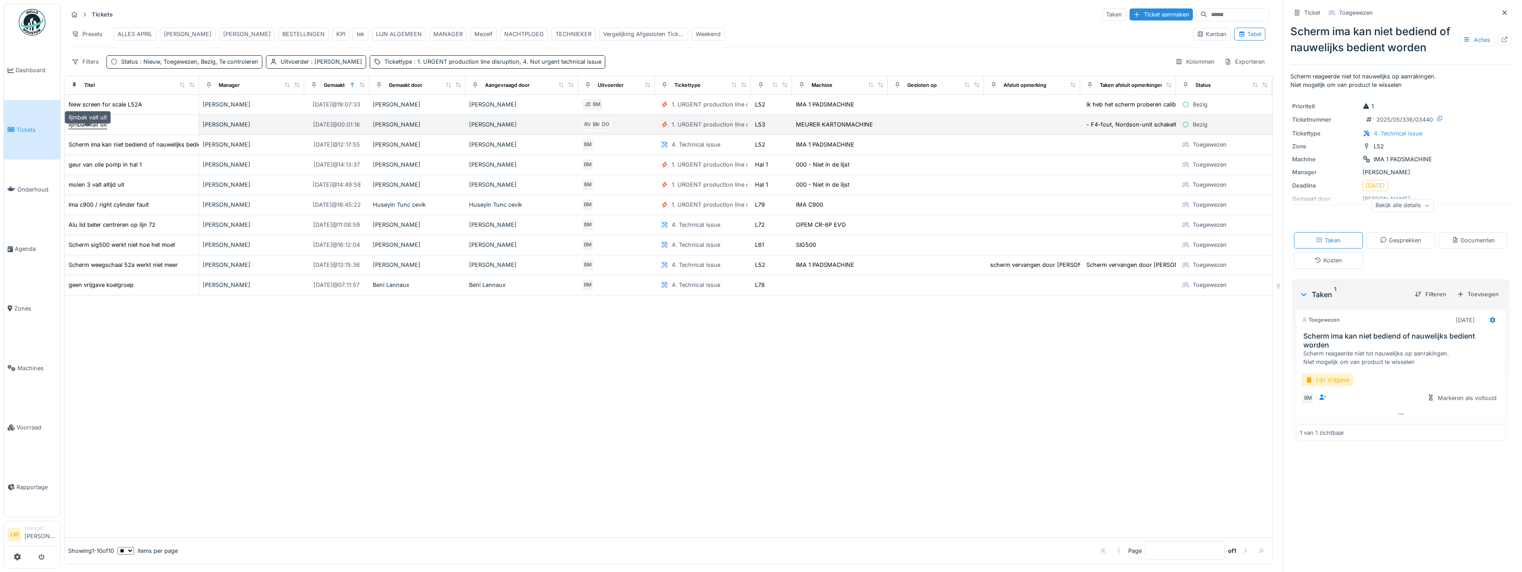
click at [89, 129] on div "lijmbak valt uit" at bounding box center [88, 124] width 38 height 8
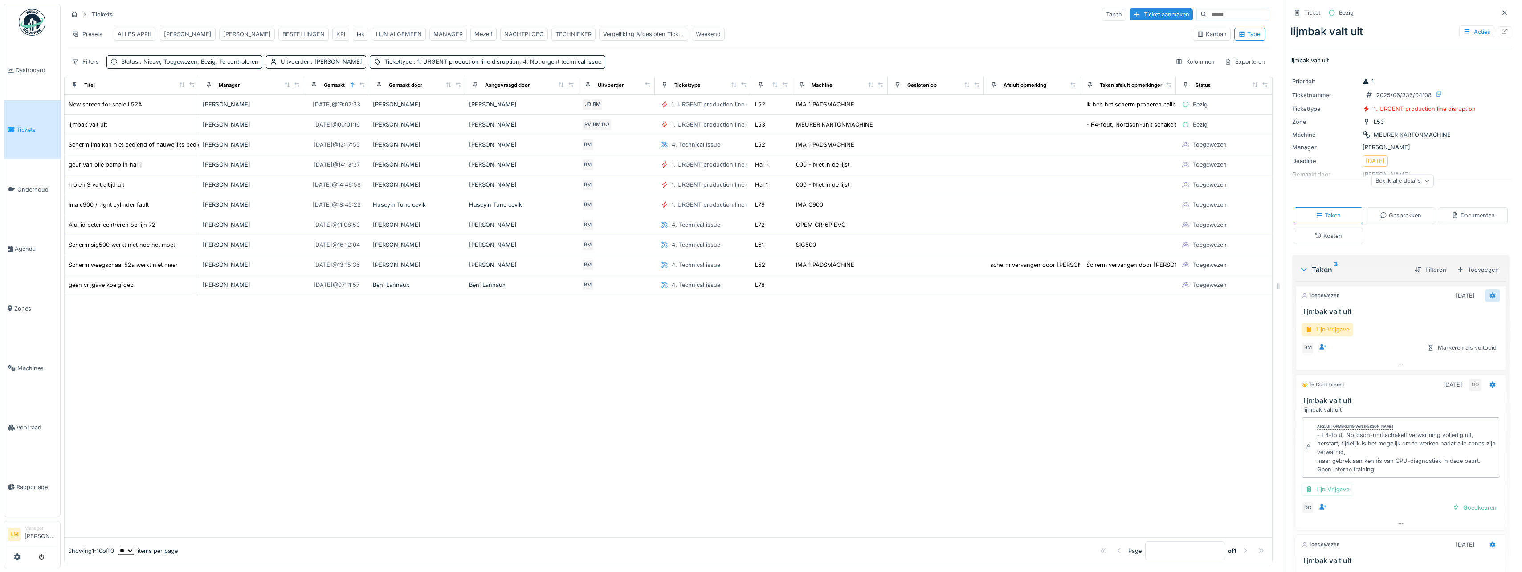
click at [1489, 300] on div at bounding box center [1492, 295] width 7 height 8
click at [1443, 363] on div "Bewerken" at bounding box center [1440, 364] width 73 height 13
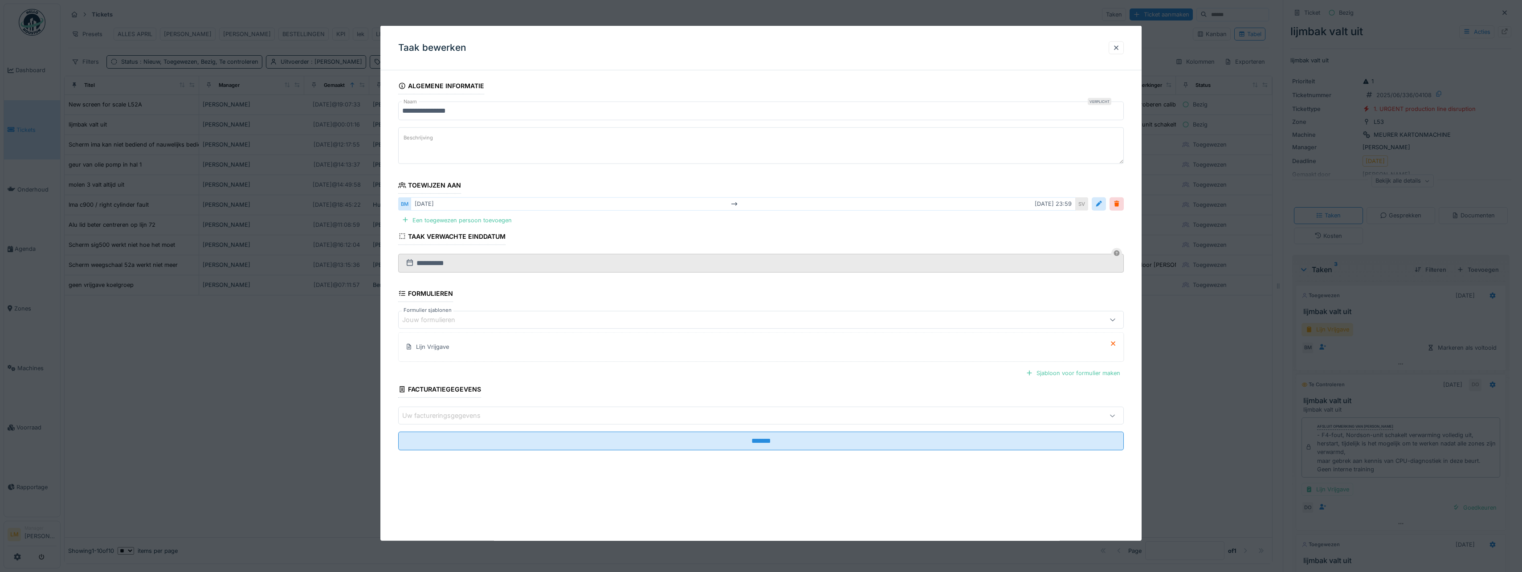
click at [1118, 40] on div "Taak bewerken" at bounding box center [760, 48] width 761 height 45
click at [1120, 50] on div at bounding box center [1115, 48] width 7 height 8
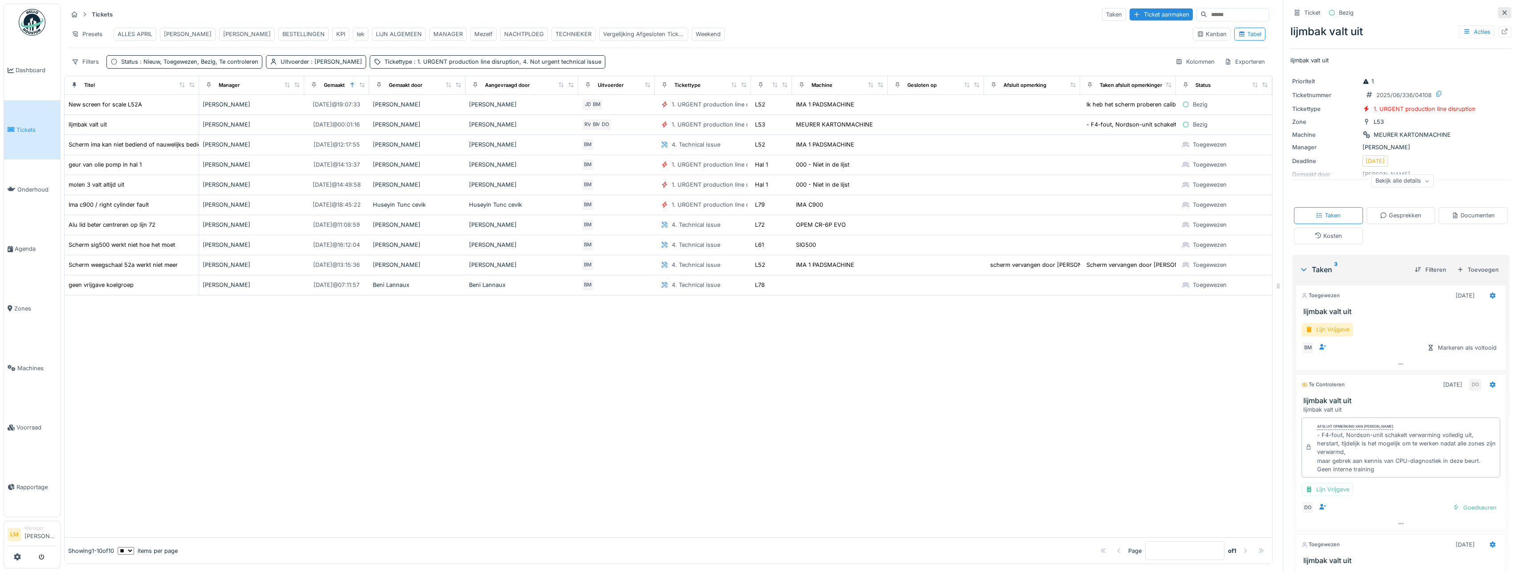
click at [1498, 16] on div at bounding box center [1504, 12] width 13 height 11
